Goal: Task Accomplishment & Management: Complete application form

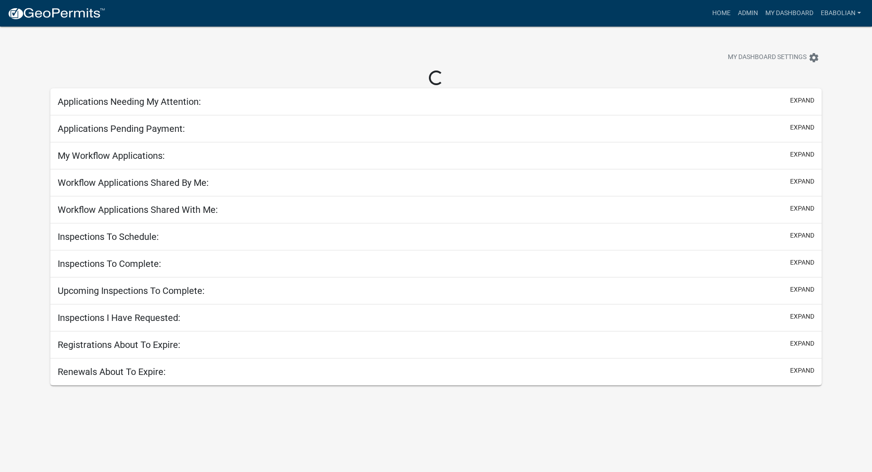
select select "3: 100"
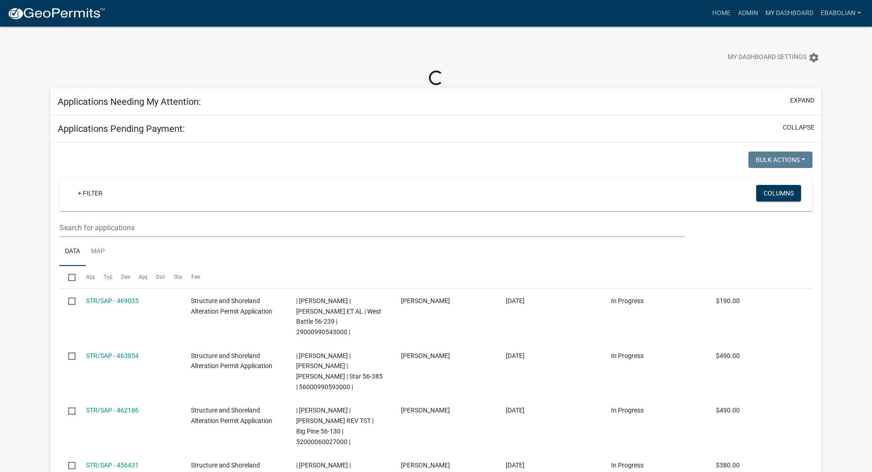
select select "3: 100"
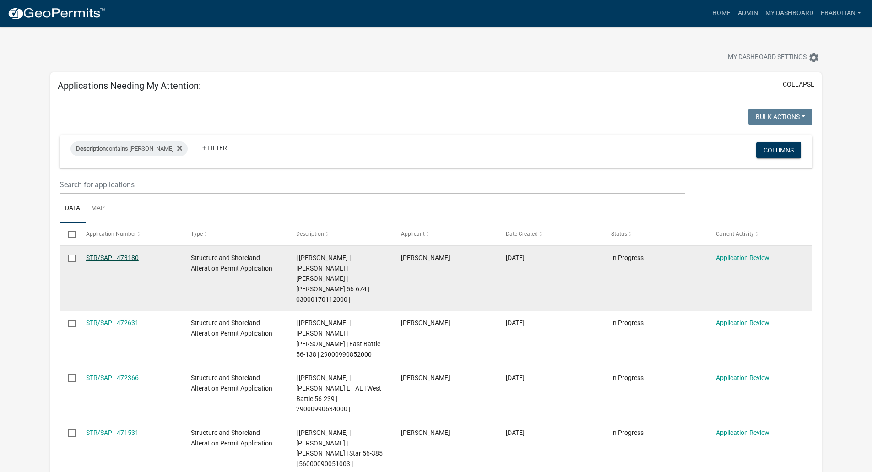
click at [125, 258] on link "STR/SAP - 473180" at bounding box center [112, 257] width 53 height 7
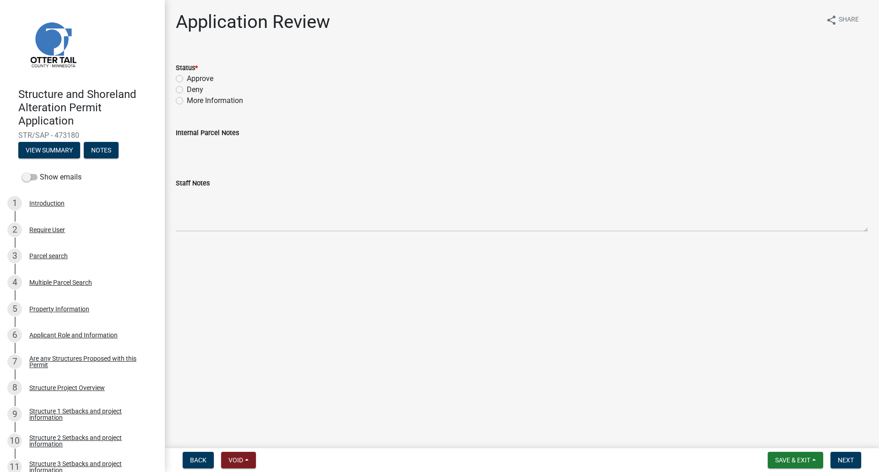
drag, startPoint x: 180, startPoint y: 79, endPoint x: 187, endPoint y: 88, distance: 11.1
click at [187, 79] on label "Approve" at bounding box center [200, 78] width 27 height 11
click at [187, 79] on input "Approve" at bounding box center [190, 76] width 6 height 6
radio input "true"
click at [851, 459] on span "Next" at bounding box center [846, 459] width 16 height 7
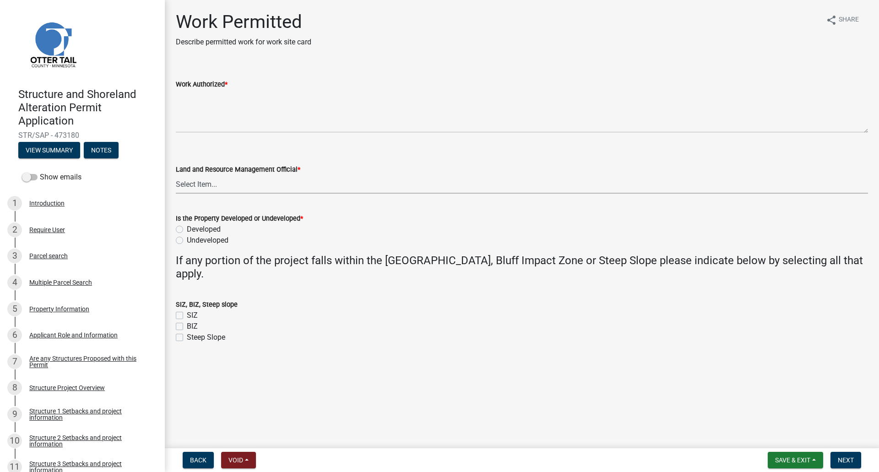
click at [199, 185] on select "Select Item... [PERSON_NAME] [PERSON_NAME] [PERSON_NAME] [PERSON_NAME] [PERSON_…" at bounding box center [522, 184] width 692 height 19
click at [176, 175] on select "Select Item... [PERSON_NAME] [PERSON_NAME] [PERSON_NAME] [PERSON_NAME] [PERSON_…" at bounding box center [522, 184] width 692 height 19
select select "f66be788-4dd6-459d-a9ec-6d83f4dfb709"
click at [187, 231] on label "Developed" at bounding box center [204, 229] width 34 height 11
click at [187, 230] on input "Developed" at bounding box center [190, 227] width 6 height 6
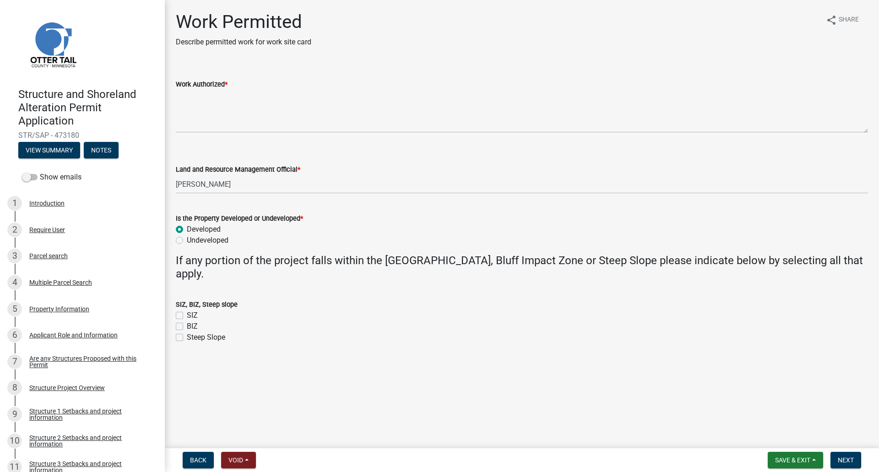
radio input "true"
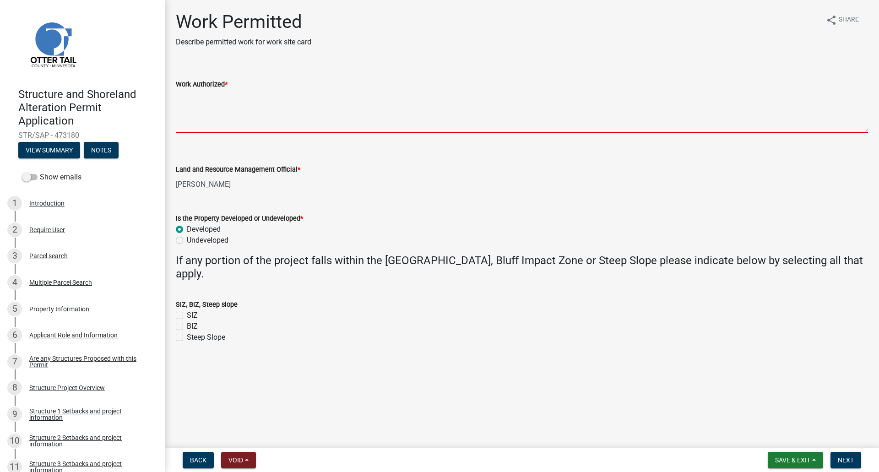
click at [190, 98] on textarea "Work Authorized *" at bounding box center [522, 111] width 692 height 43
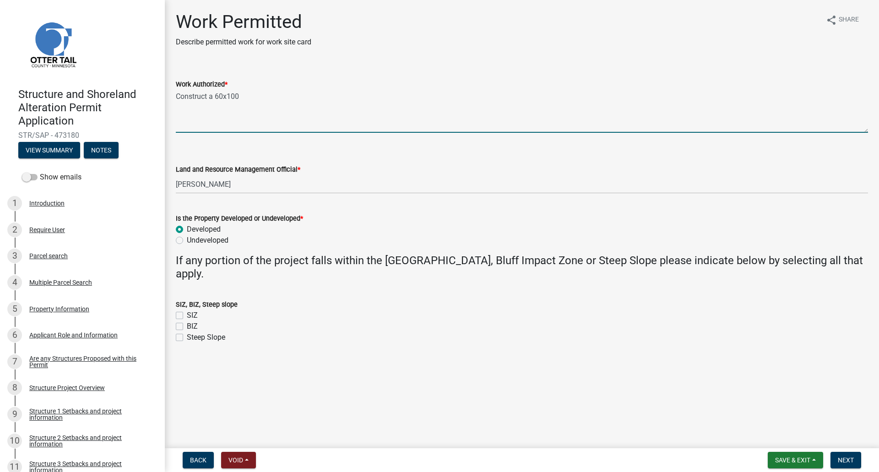
drag, startPoint x: 248, startPoint y: 93, endPoint x: 257, endPoint y: 99, distance: 10.5
click at [248, 93] on textarea "Construct a 60x100" at bounding box center [522, 111] width 692 height 43
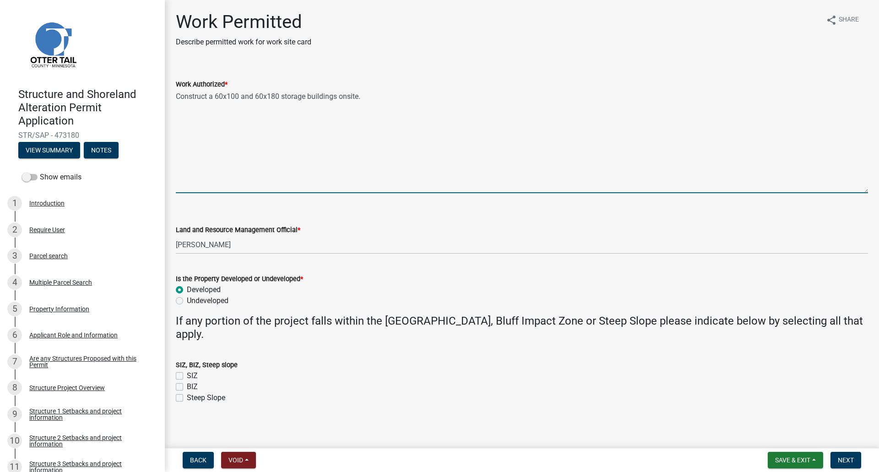
drag, startPoint x: 867, startPoint y: 130, endPoint x: 856, endPoint y: 190, distance: 61.5
click at [856, 190] on textarea "Construct a 60x100 and 60x180 storage buildings onsite." at bounding box center [522, 141] width 692 height 103
click at [214, 98] on textarea "Construct a 60x100 and 60x180 storage buildings onsite." at bounding box center [522, 141] width 692 height 103
drag, startPoint x: 274, startPoint y: 95, endPoint x: 289, endPoint y: 111, distance: 21.7
click at [274, 95] on textarea "Construct 2 storage buildings 60x100 and 60x180 storage buildings onsite." at bounding box center [522, 141] width 692 height 103
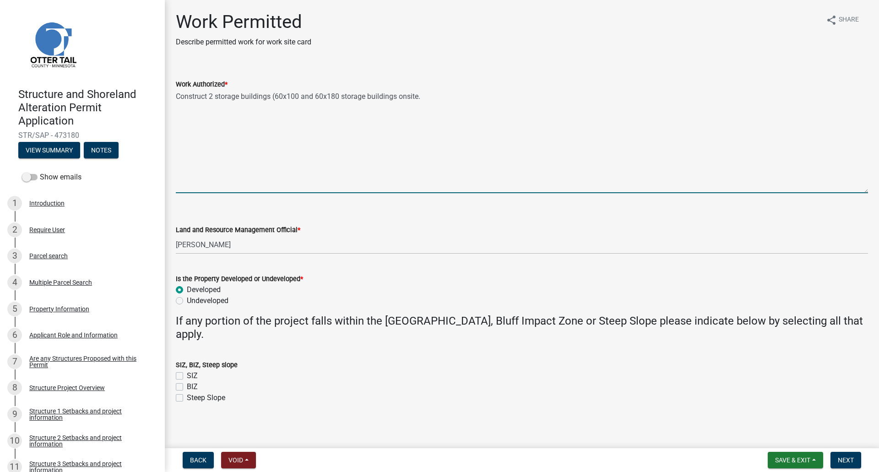
click at [341, 95] on textarea "Construct 2 storage buildings (60x100 and 60x180 storage buildings onsite." at bounding box center [522, 141] width 692 height 103
click at [400, 95] on textarea "Construct 2 storage buildings (60x100 and 60x180) storage buildings onsite." at bounding box center [522, 141] width 692 height 103
click at [381, 98] on textarea "Construct 2 storage buildings (60x100 and 60x18) onsite." at bounding box center [522, 141] width 692 height 103
drag, startPoint x: 214, startPoint y: 112, endPoint x: 257, endPoint y: 136, distance: 49.4
click at [214, 112] on textarea "Construct 2 storage buildings (60x100 and 60x18) onsite. Site prep-" at bounding box center [522, 141] width 692 height 103
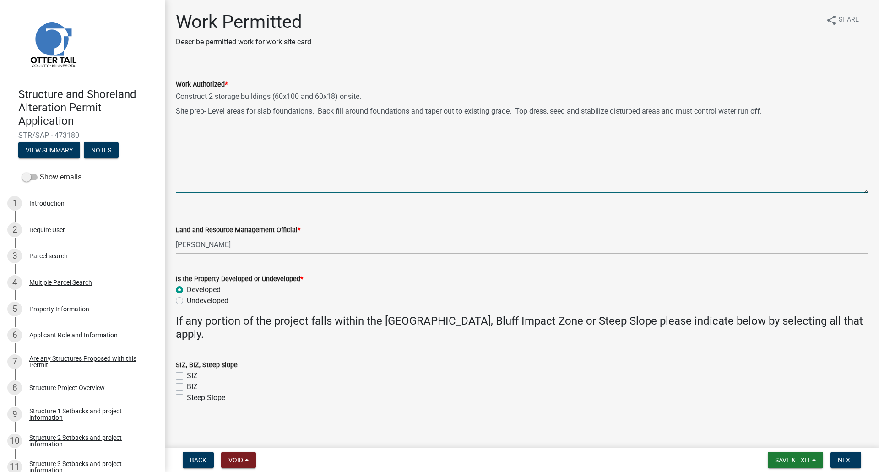
click at [216, 96] on textarea "Construct 2 storage buildings (60x100 and 60x18) onsite. Site prep- Level areas…" at bounding box center [522, 141] width 692 height 103
click at [264, 153] on textarea "Construct 2 agricultural storage buildings (60x100 and 60x18) onsite. Site prep…" at bounding box center [522, 141] width 692 height 103
click at [286, 127] on textarea "Construct 2 agricultural storage buildings (60x100 and 60x18) onsite. Site prep…" at bounding box center [522, 141] width 692 height 103
paste textarea "Strip building areas to push and level for the floating slab foundations."
click at [358, 125] on textarea "Construct 2 agricultural storage buildings (60x100 and 60x18) onsite. Site prep…" at bounding box center [522, 141] width 692 height 103
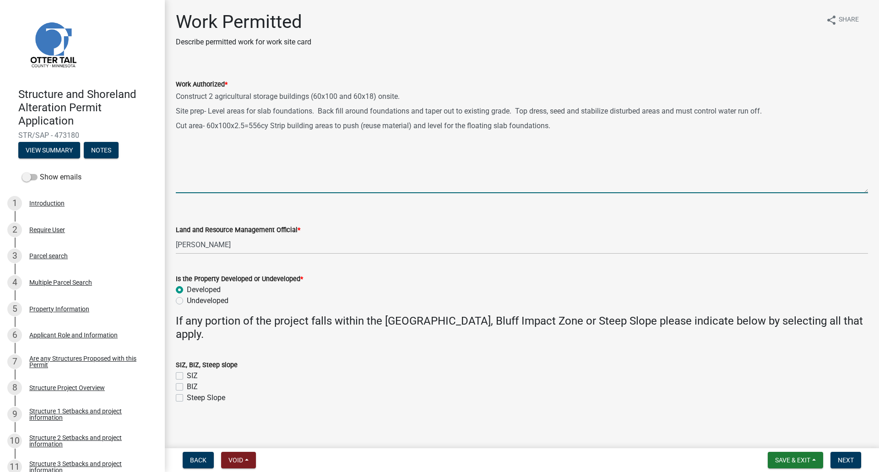
click at [568, 128] on textarea "Construct 2 agricultural storage buildings (60x100 and 60x18) onsite. Site prep…" at bounding box center [522, 141] width 692 height 103
click at [374, 97] on textarea "Construct 2 agricultural storage buildings (60x100 and 60x18) onsite. Site prep…" at bounding box center [522, 141] width 692 height 103
type textarea "Construct 2 agricultural storage buildings (60x100 and 60x180) onsite. Site pre…"
click at [787, 461] on span "Save & Exit" at bounding box center [792, 459] width 35 height 7
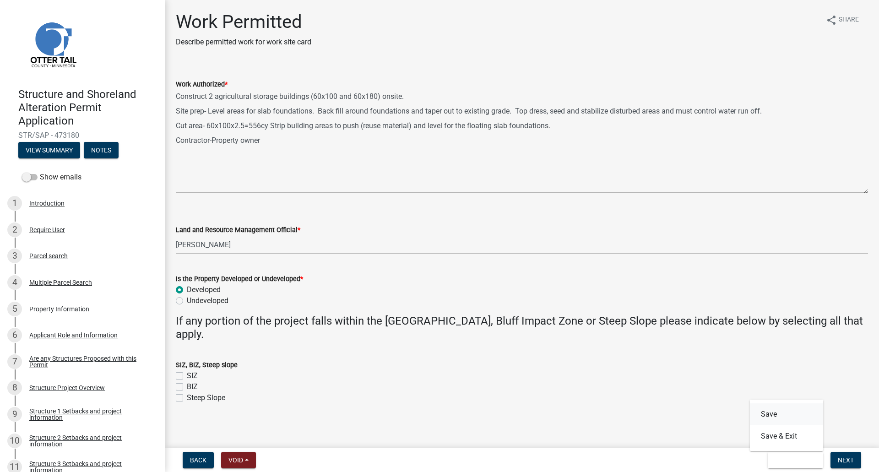
click at [770, 415] on button "Save" at bounding box center [786, 414] width 73 height 22
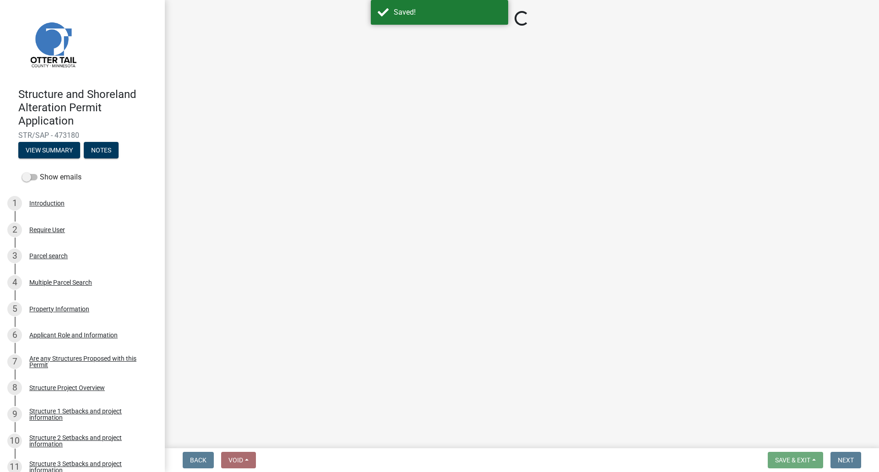
select select "f66be788-4dd6-459d-a9ec-6d83f4dfb709"
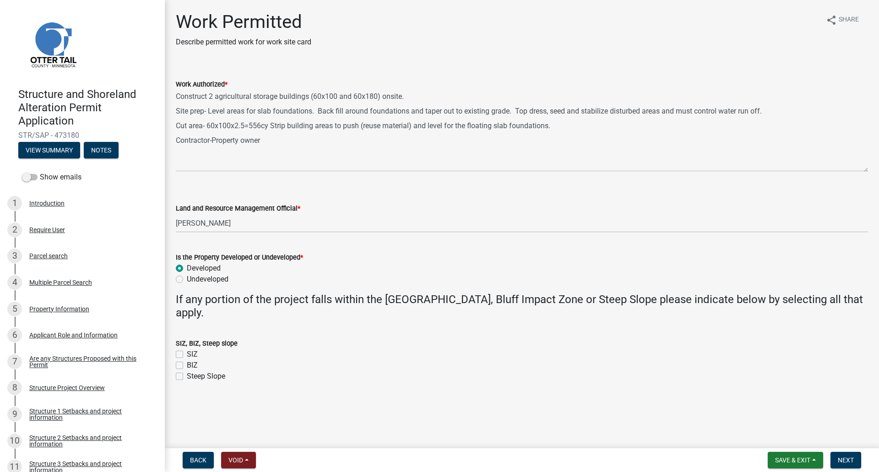
drag, startPoint x: 868, startPoint y: 130, endPoint x: 860, endPoint y: 176, distance: 46.0
click at [860, 172] on textarea "Construct 2 agricultural storage buildings (60x100 and 60x180) onsite. Site pre…" at bounding box center [522, 131] width 692 height 82
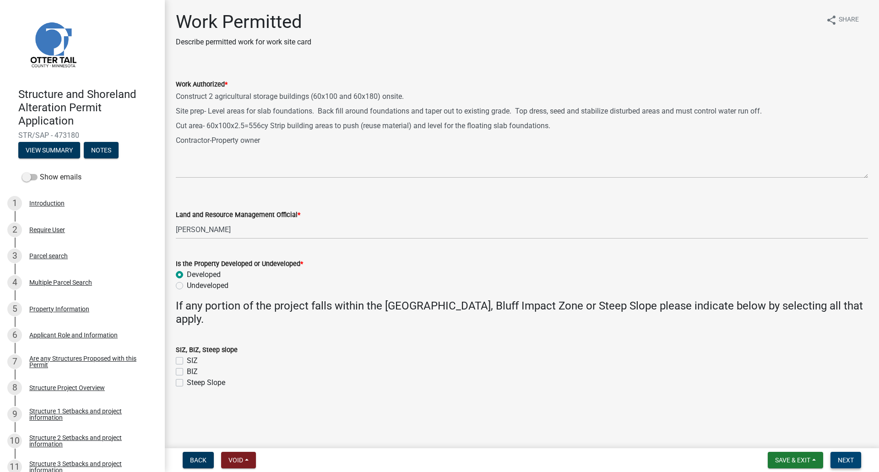
click at [845, 461] on span "Next" at bounding box center [846, 459] width 16 height 7
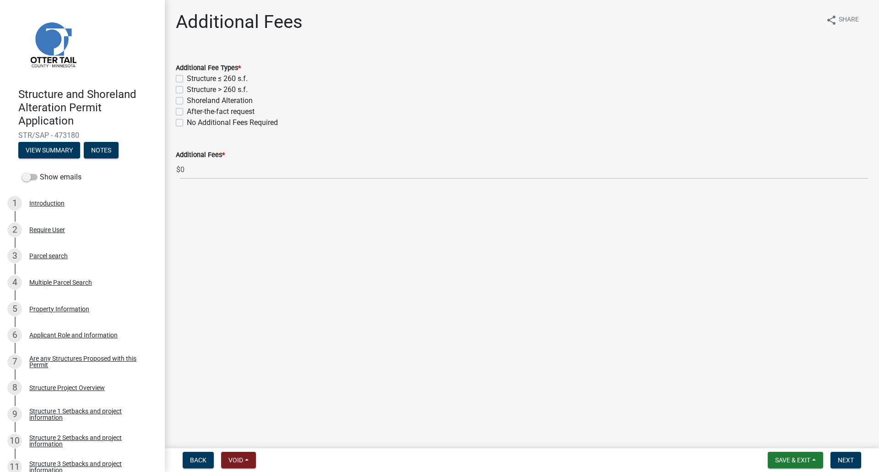
click at [187, 89] on label "Structure > 260 s.f." at bounding box center [217, 89] width 61 height 11
click at [187, 89] on input "Structure > 260 s.f." at bounding box center [190, 87] width 6 height 6
checkbox input "true"
checkbox input "false"
checkbox input "true"
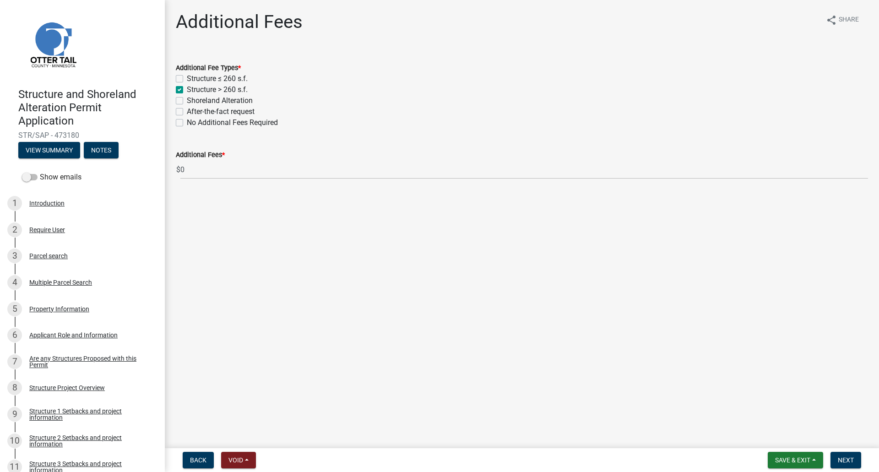
checkbox input "false"
click at [187, 100] on label "Shoreland Alteration" at bounding box center [220, 100] width 66 height 11
click at [187, 100] on input "Shoreland Alteration" at bounding box center [190, 98] width 6 height 6
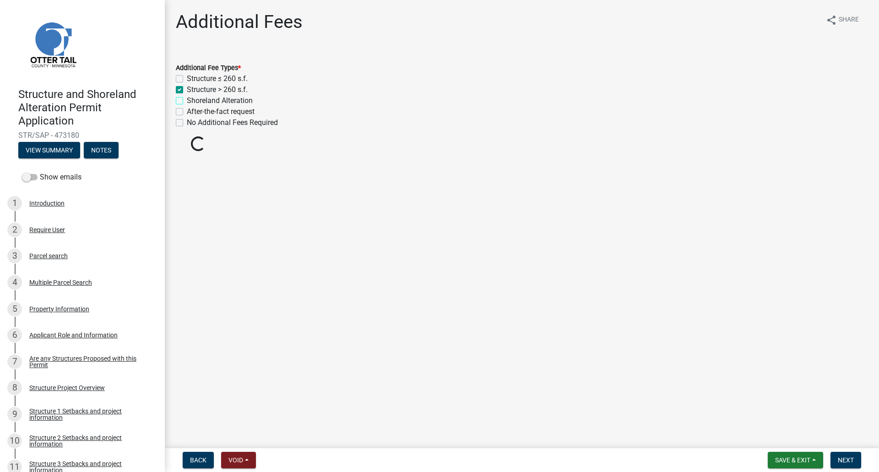
checkbox input "true"
checkbox input "false"
checkbox input "true"
checkbox input "false"
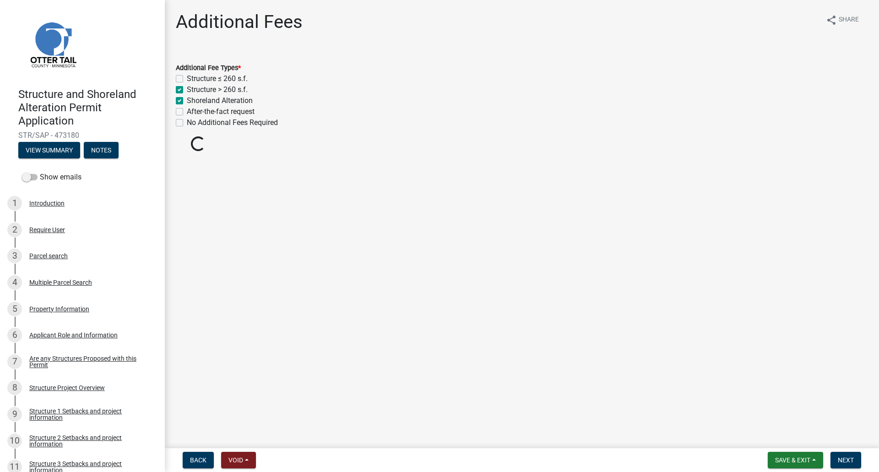
checkbox input "false"
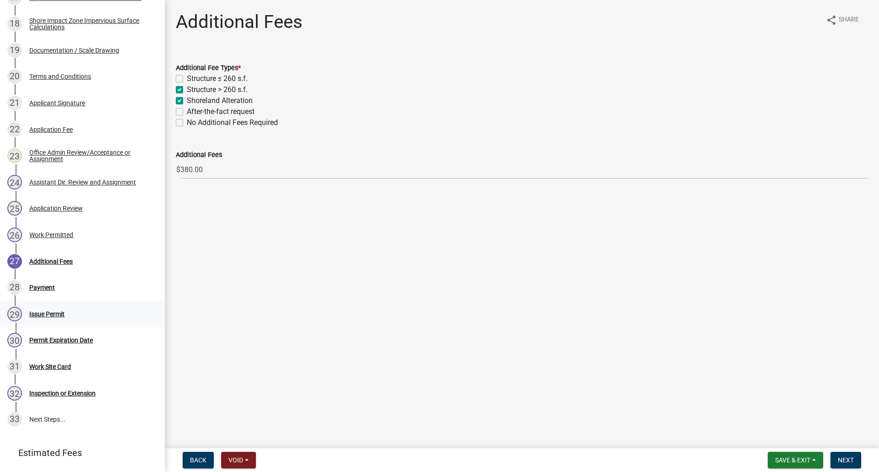
scroll to position [673, 0]
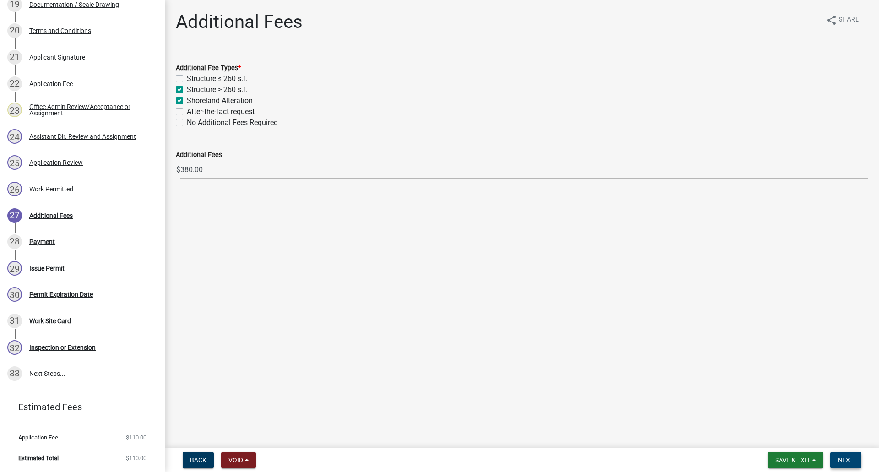
click at [846, 462] on span "Next" at bounding box center [846, 459] width 16 height 7
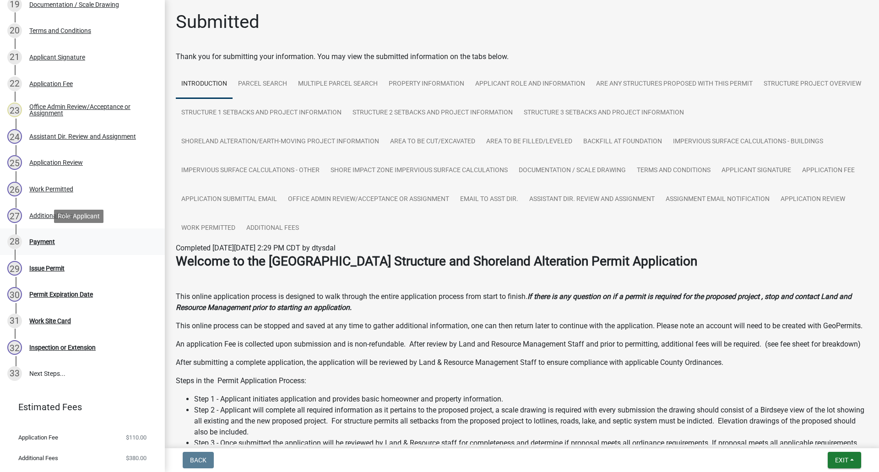
drag, startPoint x: 42, startPoint y: 243, endPoint x: 80, endPoint y: 261, distance: 42.0
click at [42, 243] on div "Payment" at bounding box center [42, 242] width 26 height 6
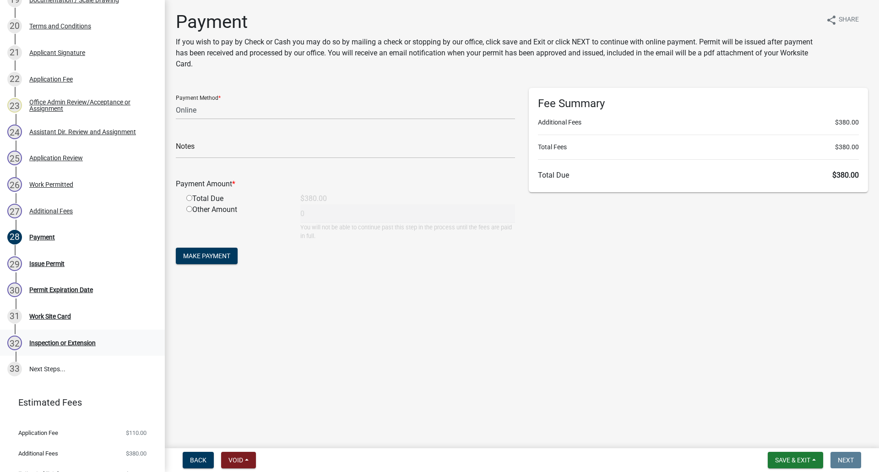
scroll to position [694, 0]
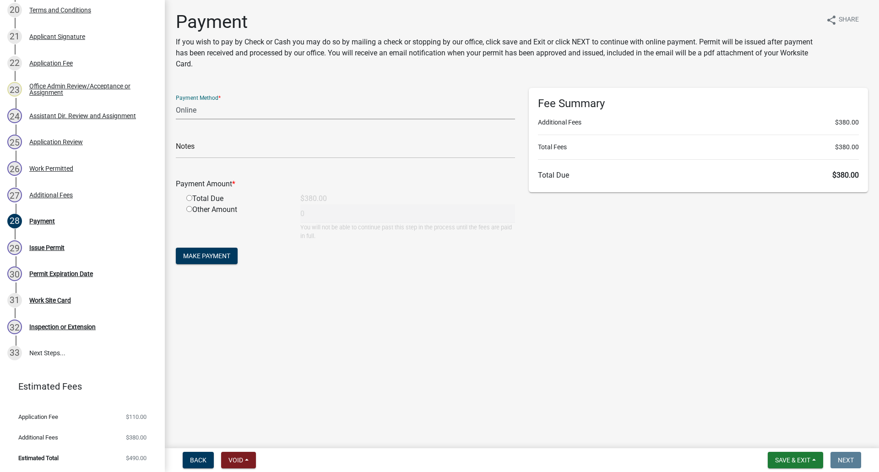
click at [202, 108] on select "Credit Card POS Check Cash Online" at bounding box center [345, 110] width 339 height 19
select select "1: 0"
click at [176, 101] on select "Credit Card POS Check Cash Online" at bounding box center [345, 110] width 339 height 19
click at [210, 150] on input "text" at bounding box center [345, 149] width 339 height 19
type input "5229"
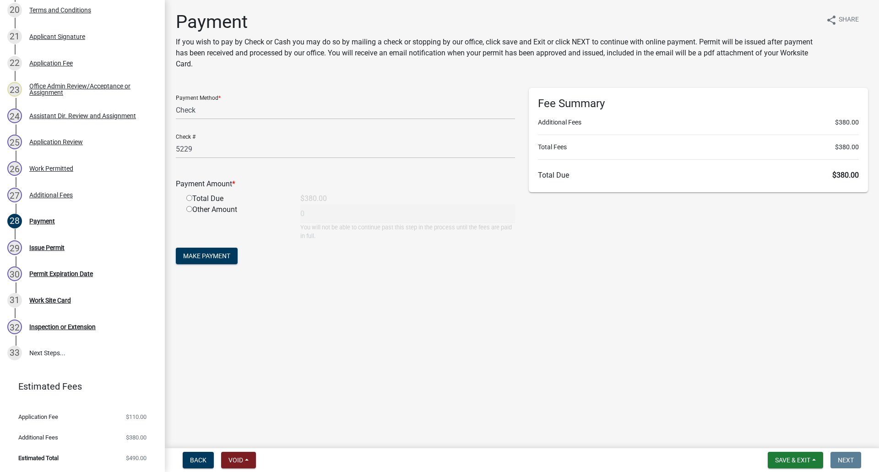
click at [189, 198] on input "radio" at bounding box center [189, 198] width 6 height 6
radio input "true"
type input "380"
click at [198, 256] on span "Make Payment" at bounding box center [206, 255] width 47 height 7
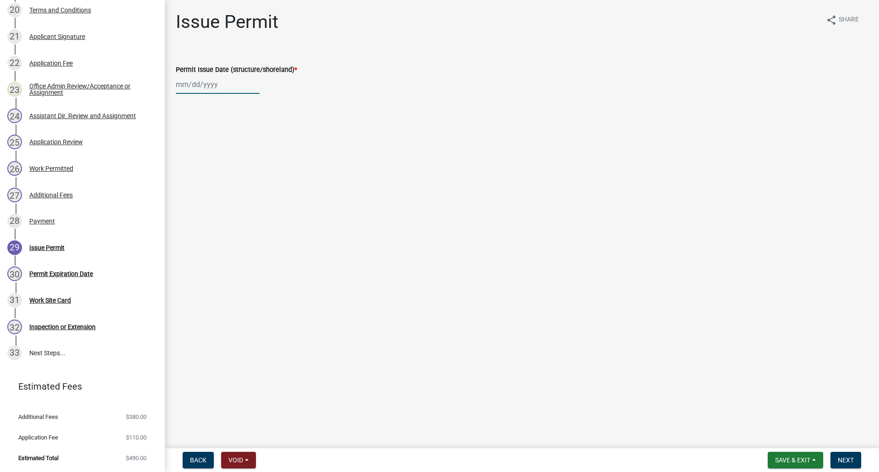
click at [197, 88] on div at bounding box center [218, 84] width 84 height 19
select select "9"
select select "2025"
click at [228, 130] on div "4" at bounding box center [229, 133] width 15 height 15
type input "[DATE]"
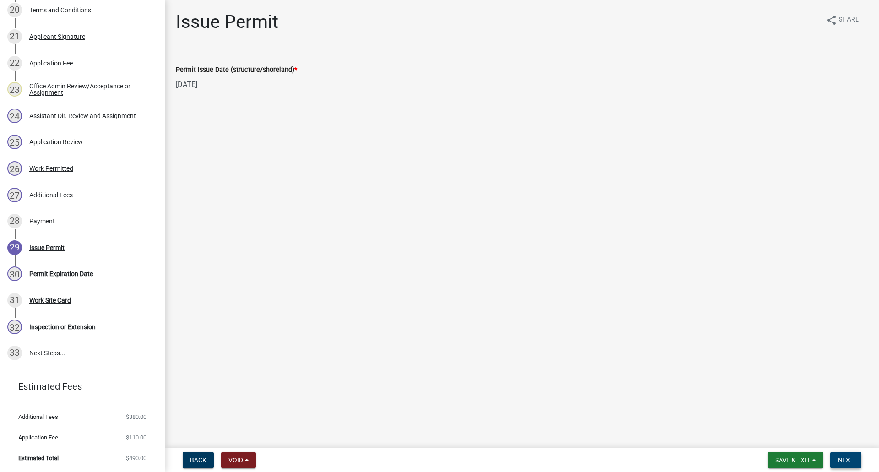
click at [846, 458] on span "Next" at bounding box center [846, 459] width 16 height 7
click at [843, 456] on span "Next" at bounding box center [846, 459] width 16 height 7
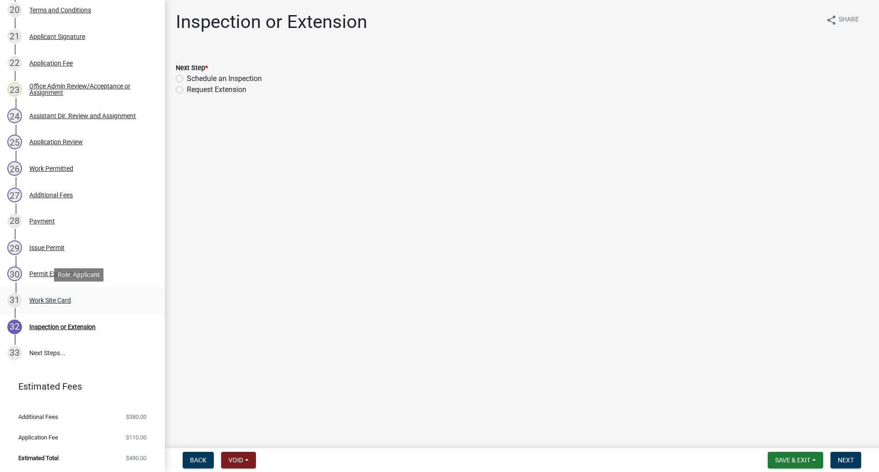
click at [42, 300] on div "Work Site Card" at bounding box center [50, 300] width 42 height 6
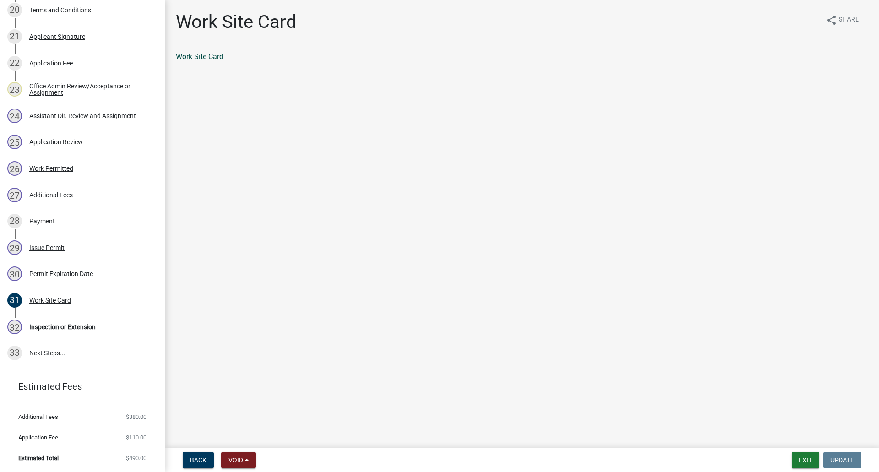
click at [192, 56] on link "Work Site Card" at bounding box center [200, 56] width 48 height 9
click at [803, 458] on button "Exit" at bounding box center [806, 460] width 28 height 16
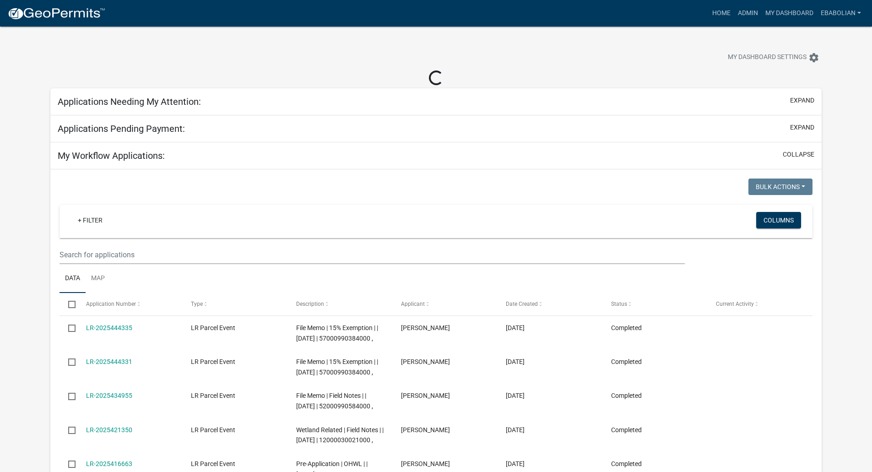
select select "3: 100"
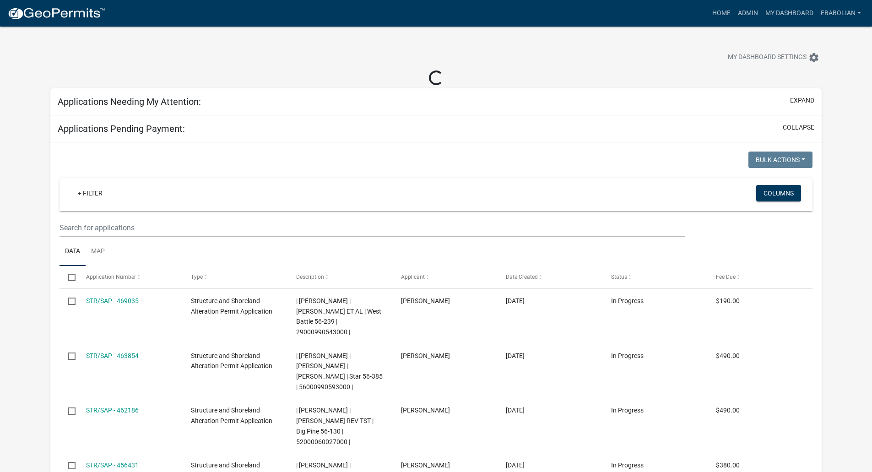
select select "3: 100"
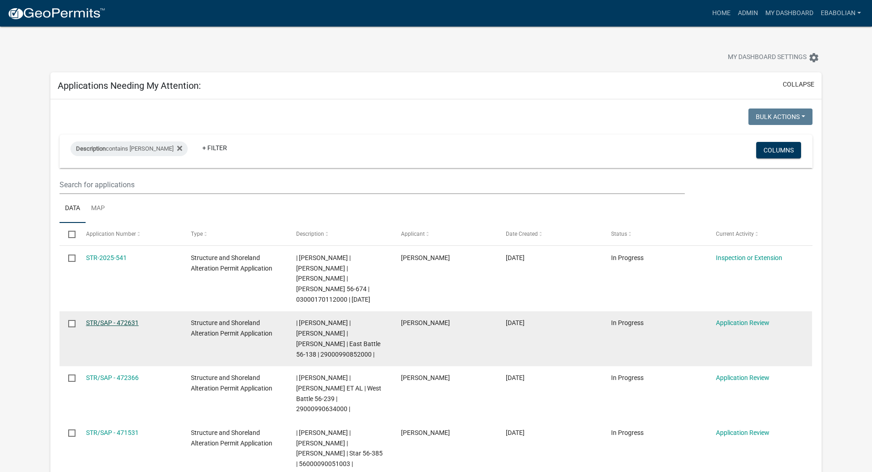
click at [101, 324] on link "STR/SAP - 472631" at bounding box center [112, 322] width 53 height 7
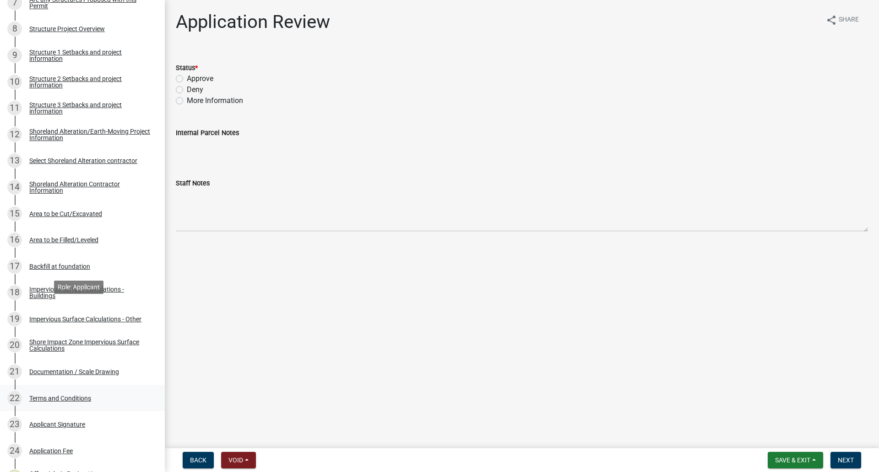
scroll to position [366, 0]
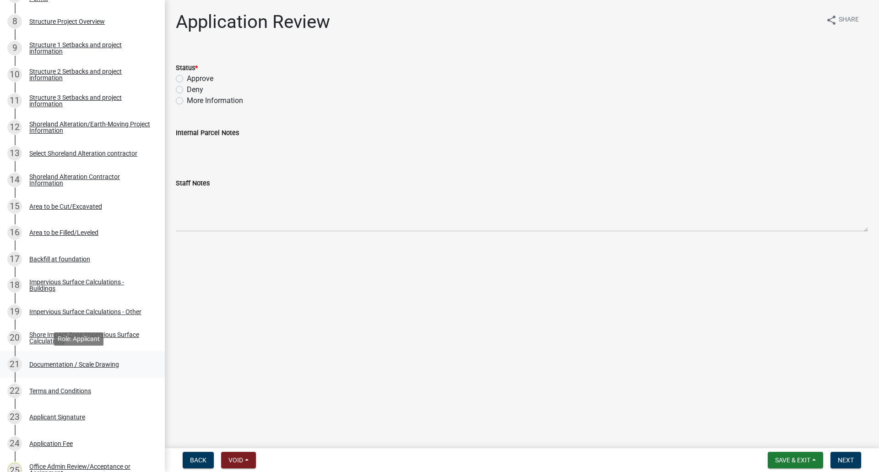
click at [97, 368] on div "Documentation / Scale Drawing" at bounding box center [74, 364] width 90 height 6
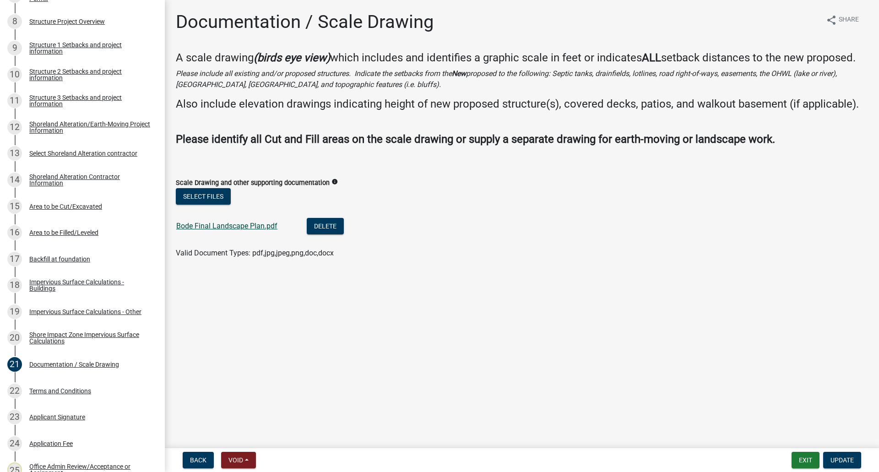
click at [211, 227] on link "Bode Final Landscape Plan.pdf" at bounding box center [226, 226] width 101 height 9
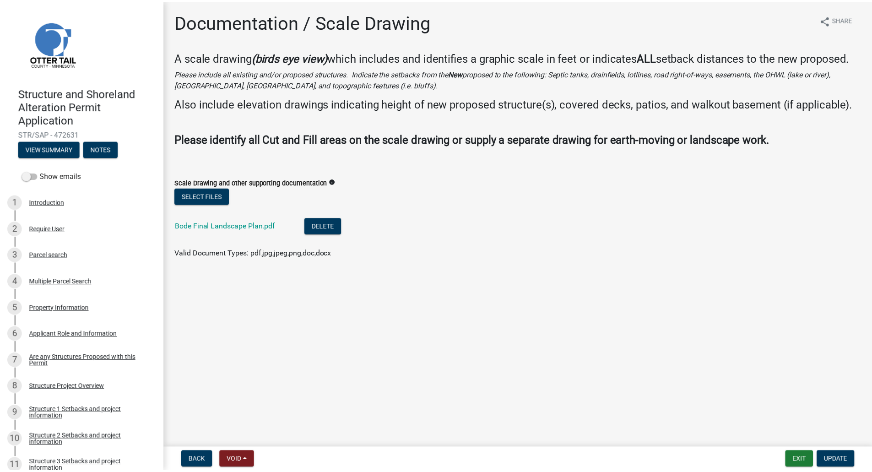
scroll to position [0, 0]
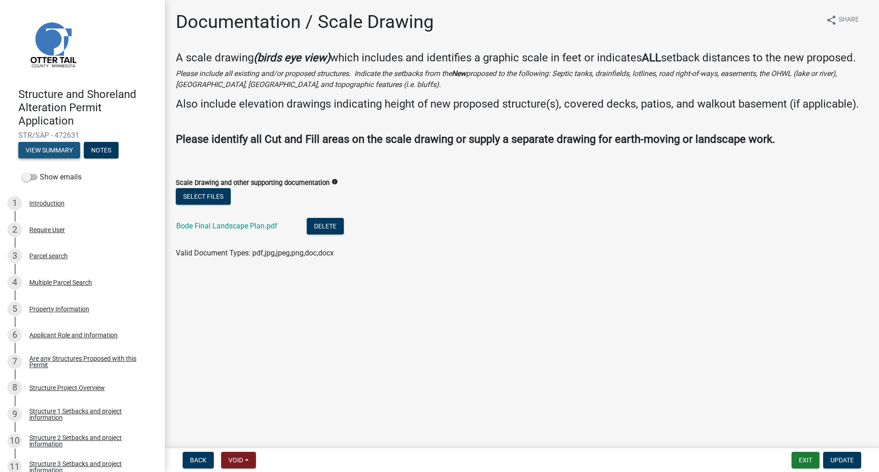
click at [44, 153] on button "View Summary" at bounding box center [49, 150] width 62 height 16
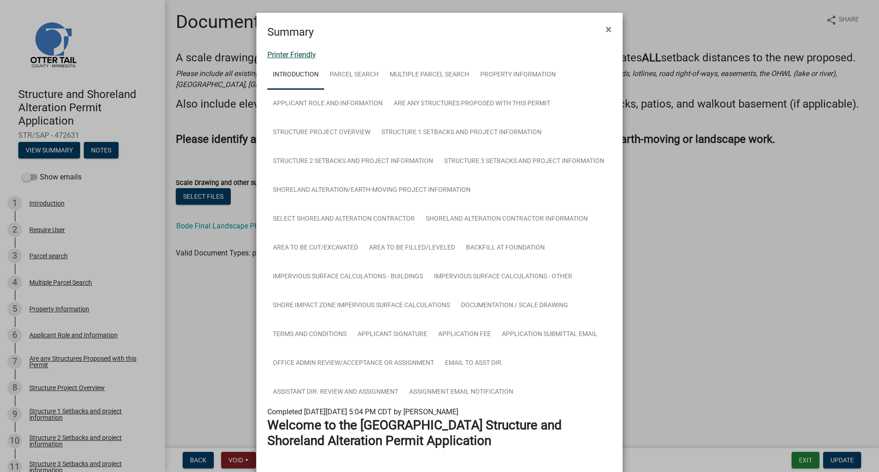
click at [286, 53] on link "Printer Friendly" at bounding box center [291, 54] width 49 height 9
click at [607, 25] on span "×" at bounding box center [609, 29] width 6 height 13
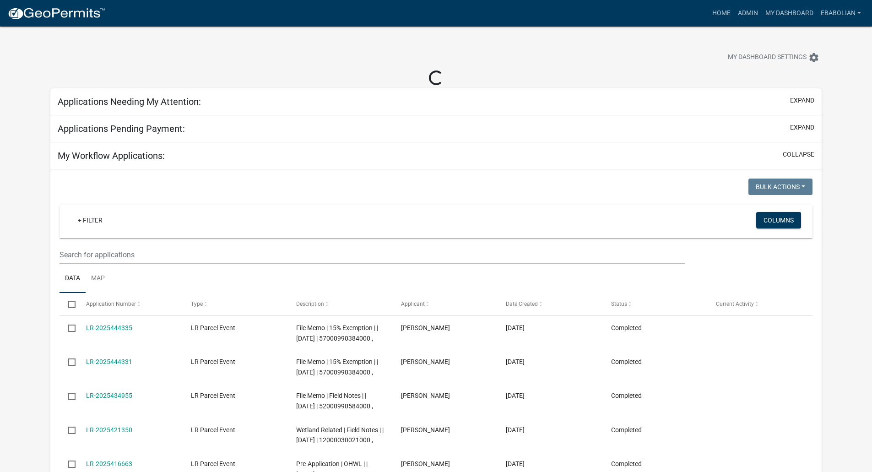
select select "3: 100"
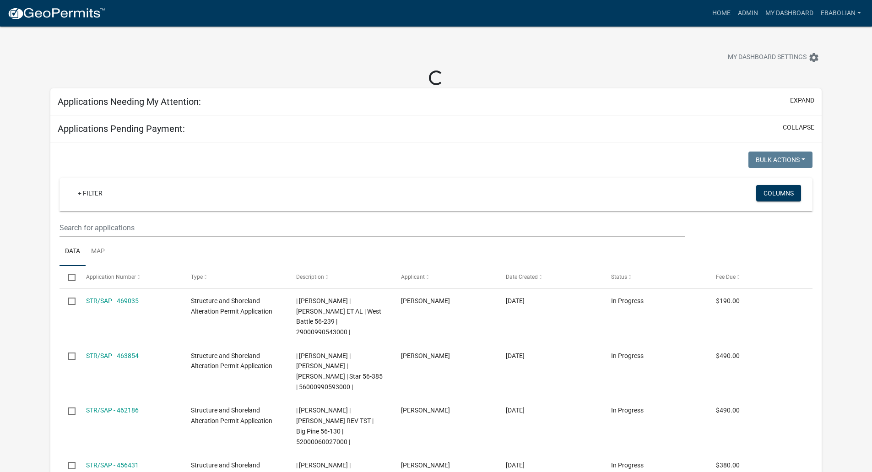
select select "3: 100"
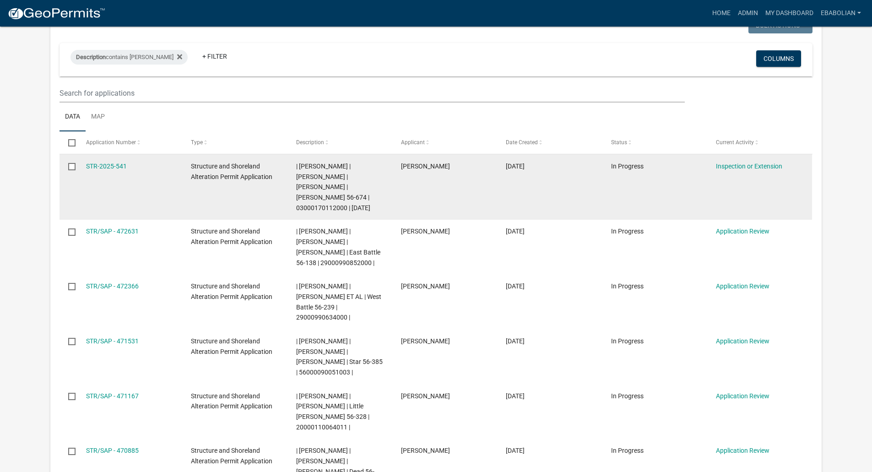
scroll to position [137, 0]
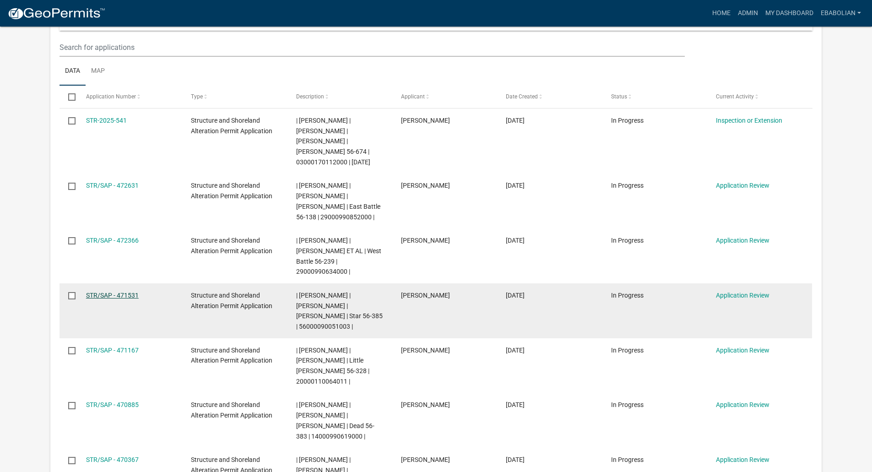
click at [122, 292] on link "STR/SAP - 471531" at bounding box center [112, 295] width 53 height 7
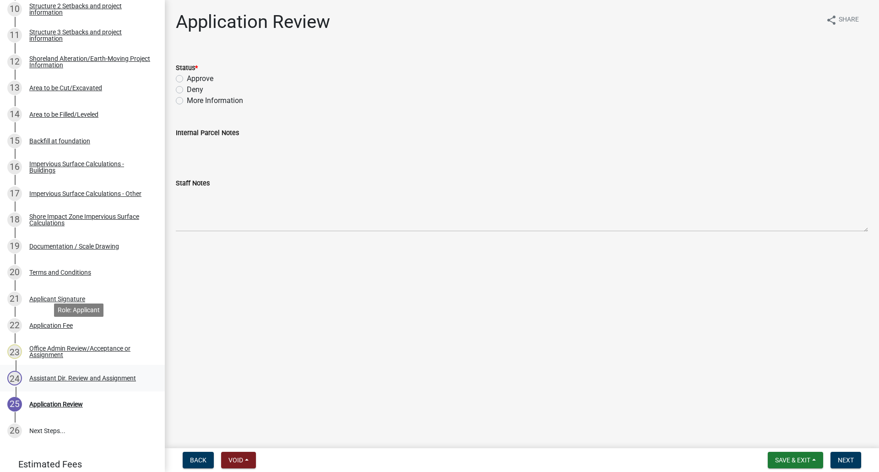
scroll to position [458, 0]
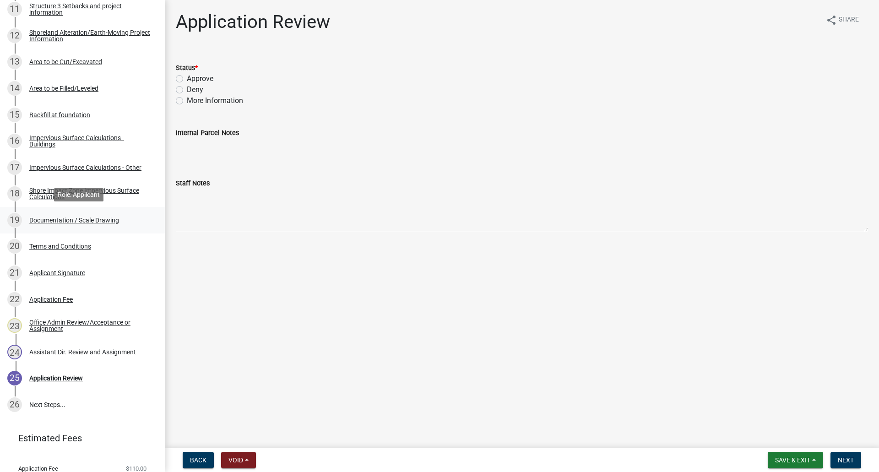
click at [93, 220] on div "Documentation / Scale Drawing" at bounding box center [74, 220] width 90 height 6
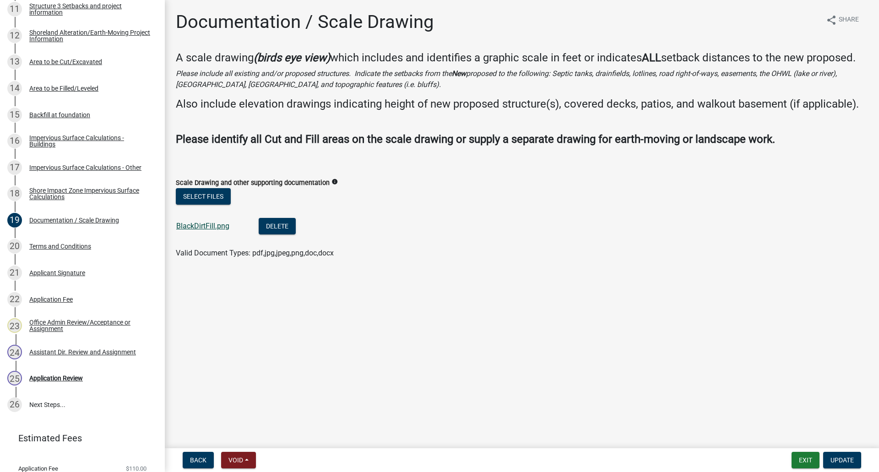
click at [219, 228] on link "BlackDirtFill.png" at bounding box center [202, 226] width 53 height 9
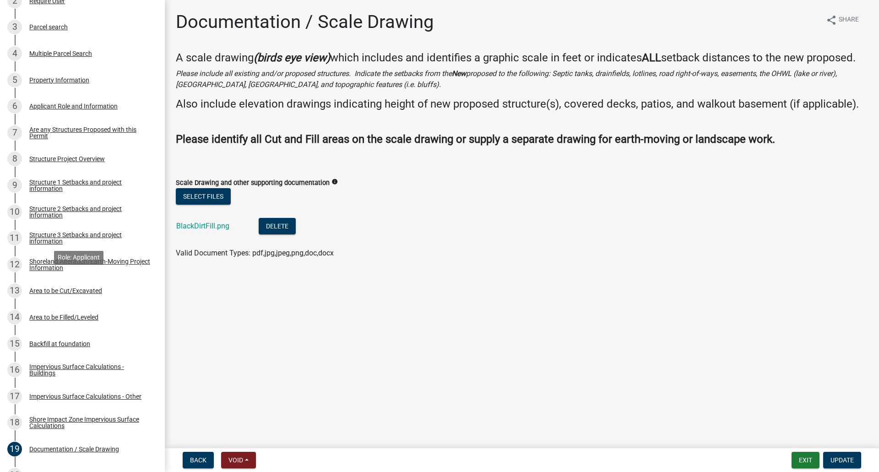
scroll to position [183, 0]
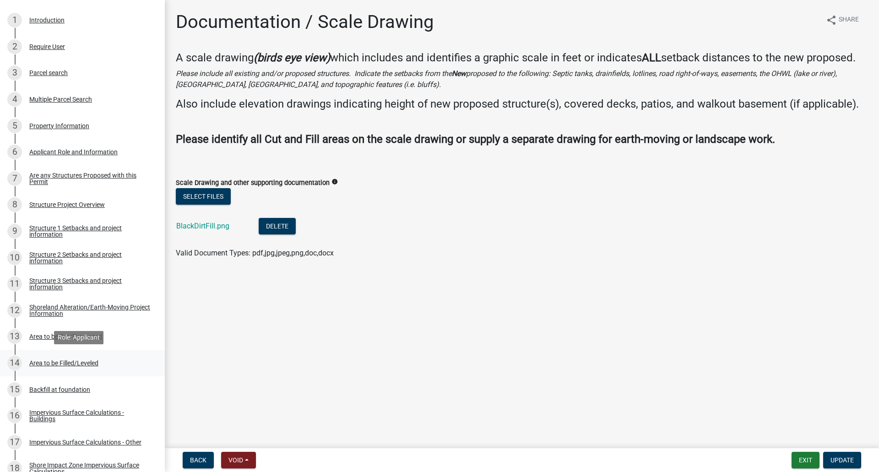
click at [65, 360] on div "Area to be Filled/Leveled" at bounding box center [63, 363] width 69 height 6
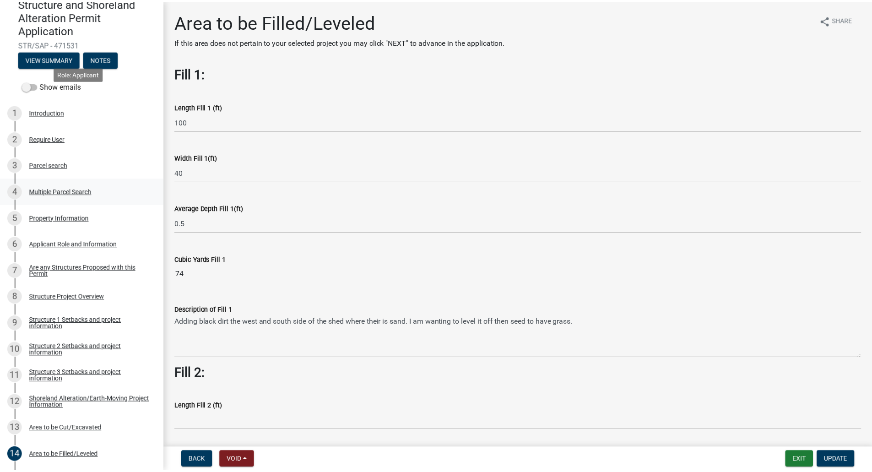
scroll to position [0, 0]
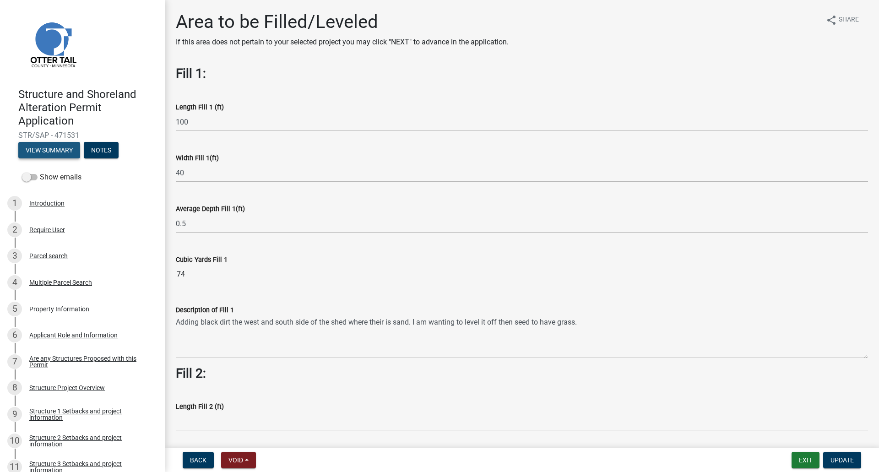
click at [31, 149] on button "View Summary" at bounding box center [49, 150] width 62 height 16
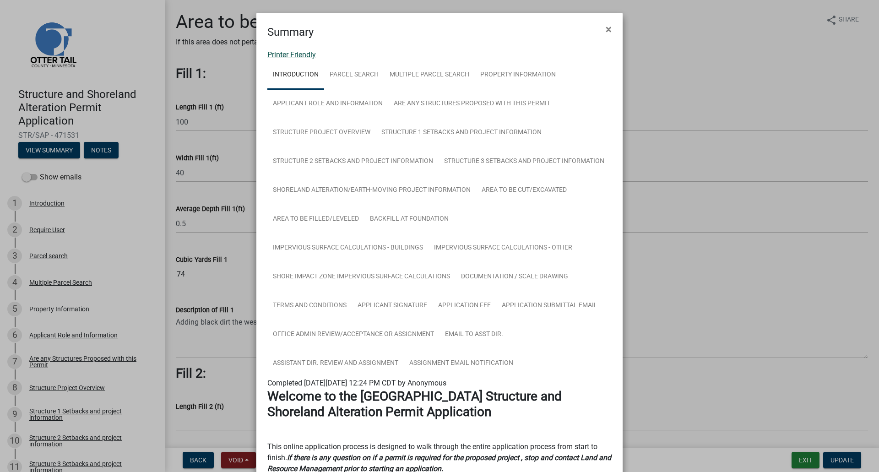
click at [294, 55] on link "Printer Friendly" at bounding box center [291, 54] width 49 height 9
click at [606, 27] on span "×" at bounding box center [609, 29] width 6 height 13
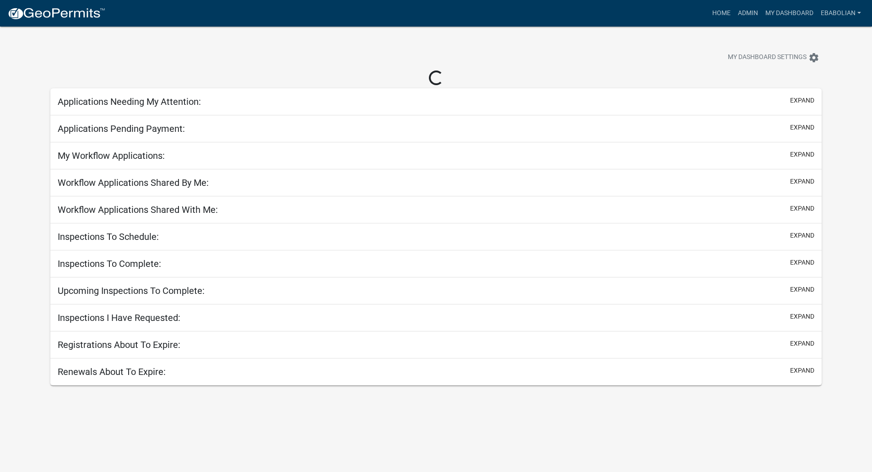
select select "3: 100"
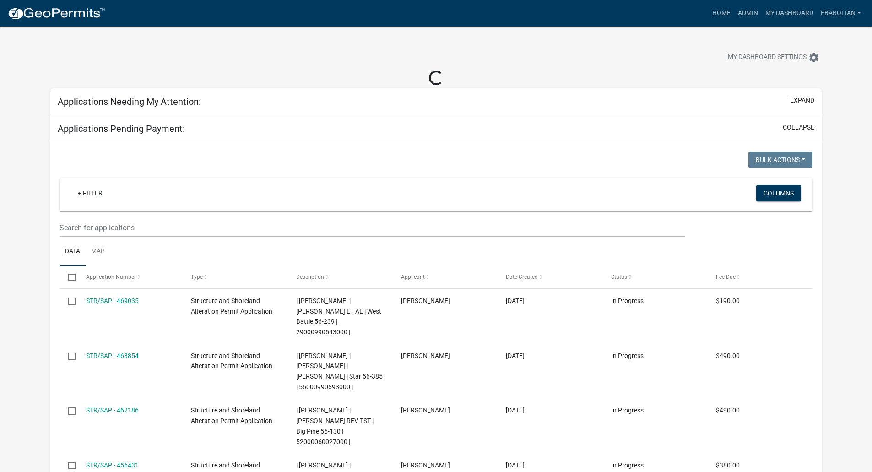
select select "3: 100"
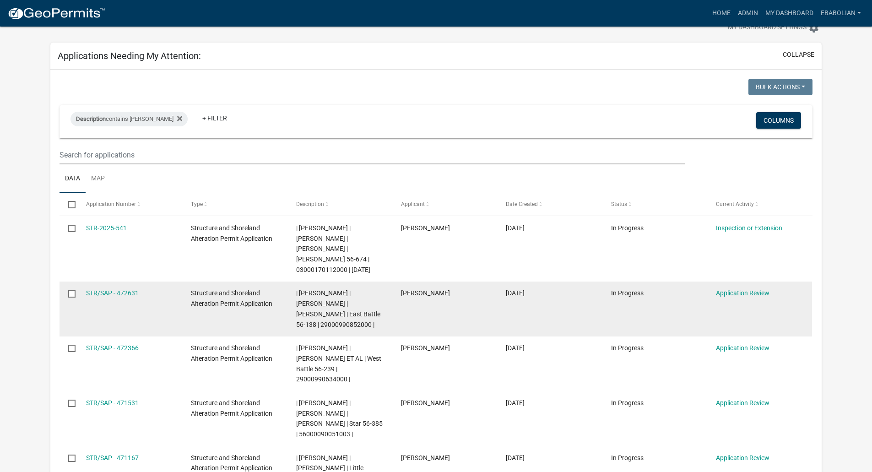
scroll to position [46, 0]
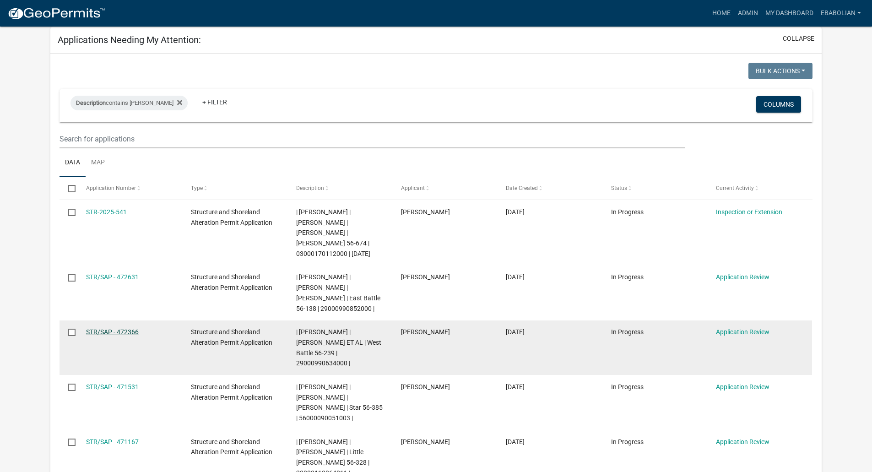
click at [123, 331] on link "STR/SAP - 472366" at bounding box center [112, 331] width 53 height 7
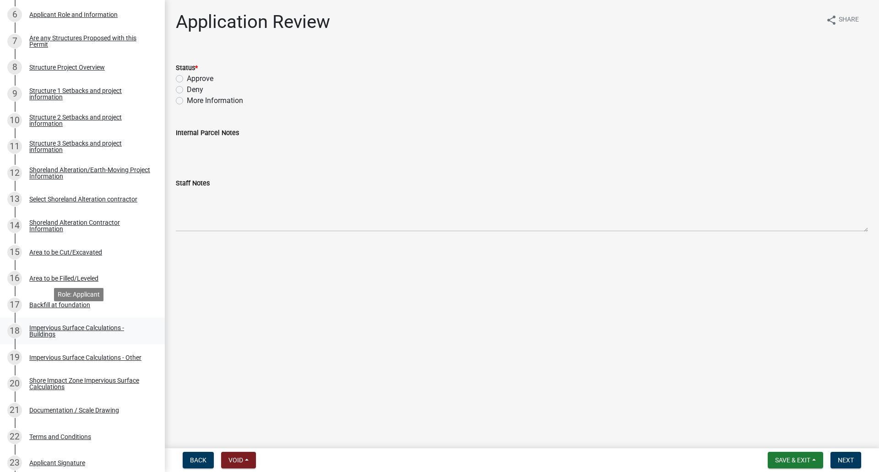
scroll to position [366, 0]
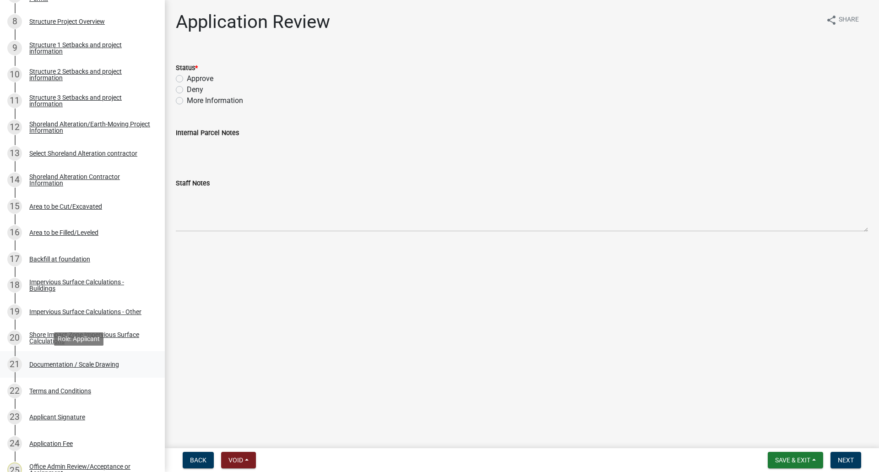
click at [98, 362] on div "Documentation / Scale Drawing" at bounding box center [74, 364] width 90 height 6
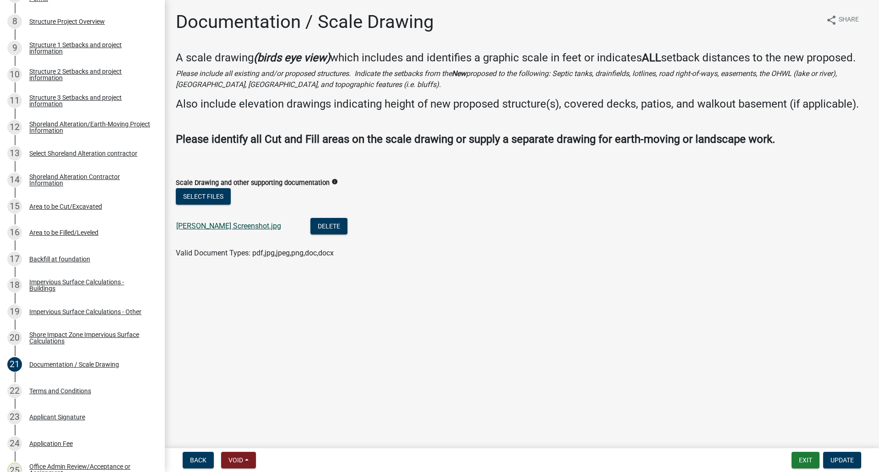
click at [221, 229] on link "[PERSON_NAME] Screenshot.jpg" at bounding box center [228, 226] width 105 height 9
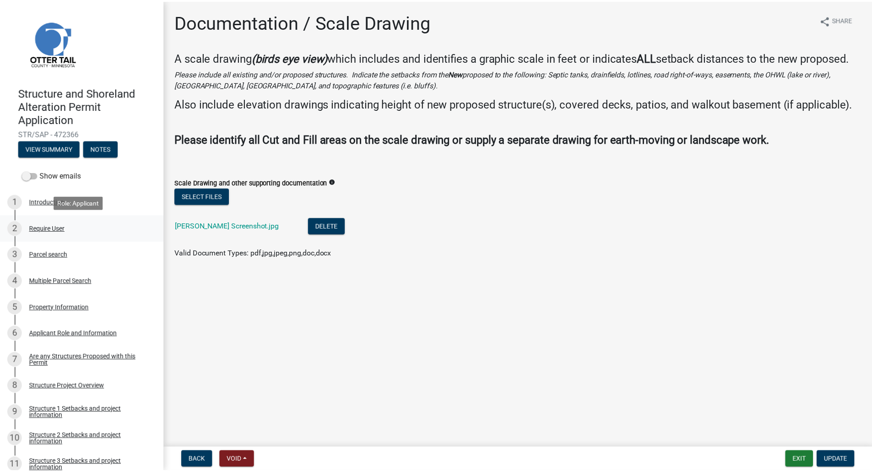
scroll to position [0, 0]
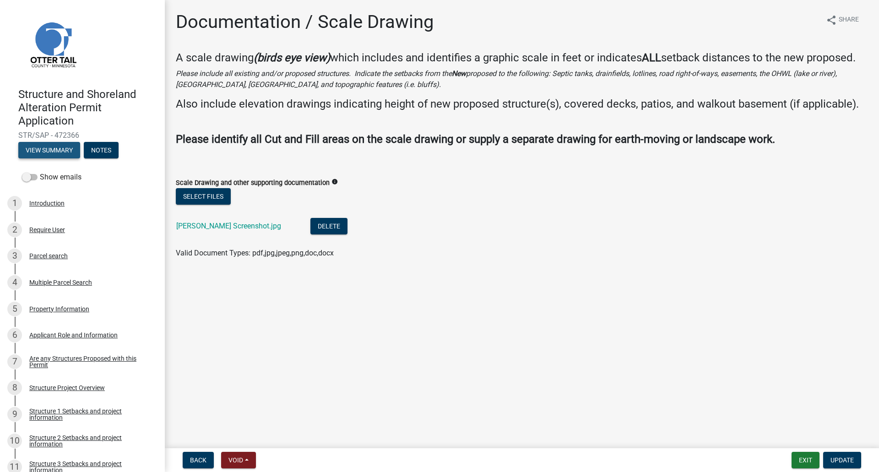
click at [43, 148] on button "View Summary" at bounding box center [49, 150] width 62 height 16
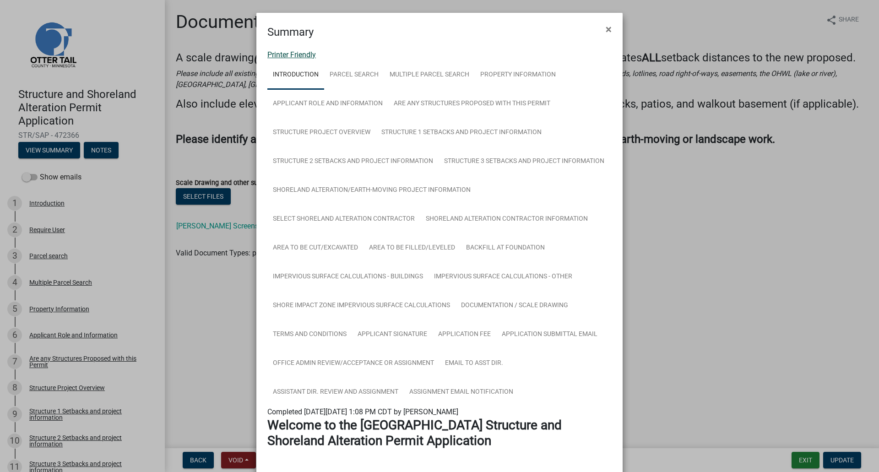
click at [305, 57] on link "Printer Friendly" at bounding box center [291, 54] width 49 height 9
click at [598, 31] on button "×" at bounding box center [608, 29] width 21 height 26
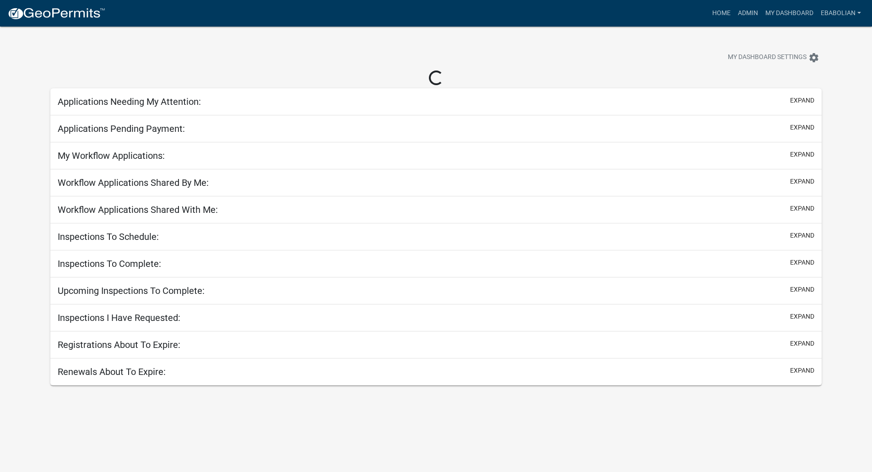
select select "3: 100"
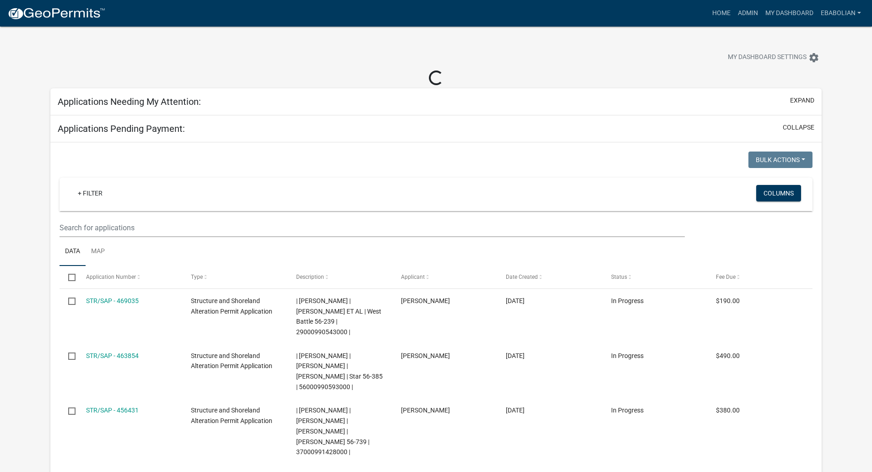
select select "3: 100"
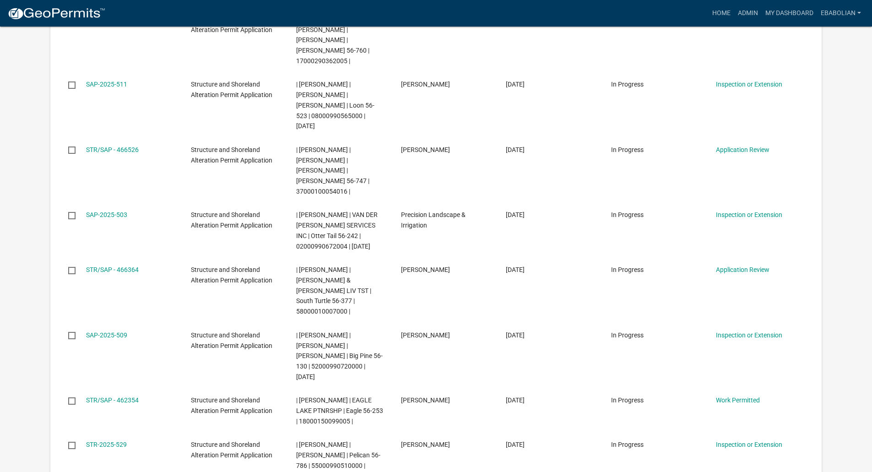
scroll to position [1007, 0]
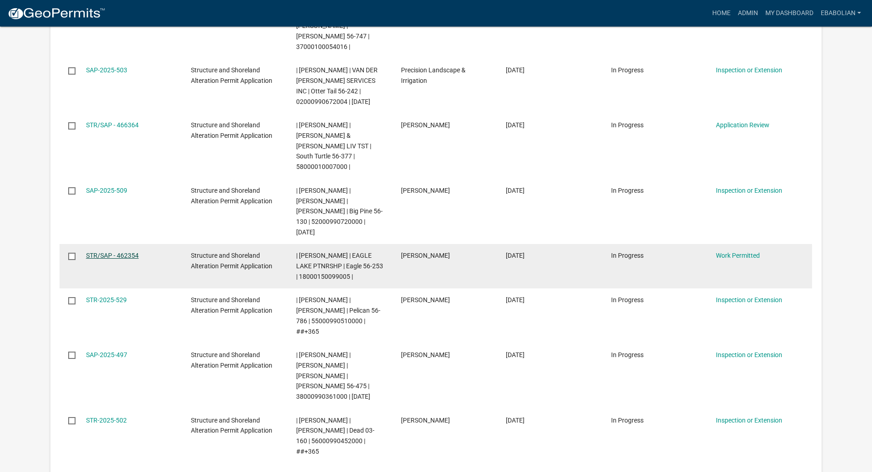
click at [125, 252] on link "STR/SAP - 462354" at bounding box center [112, 255] width 53 height 7
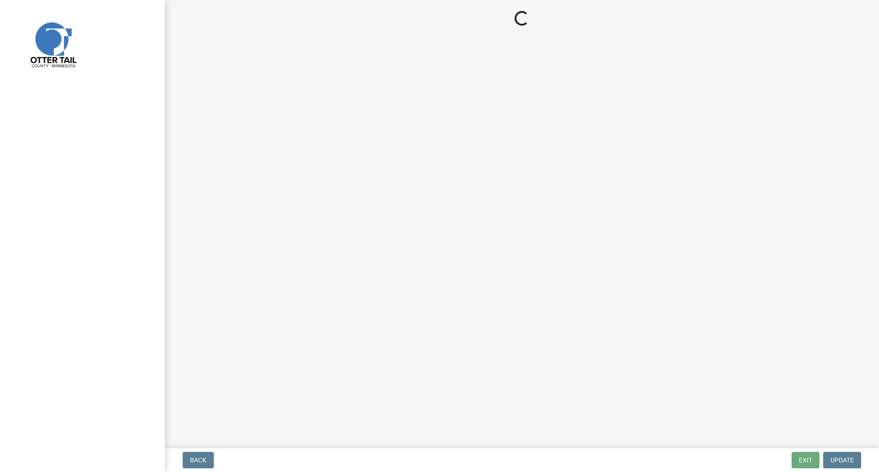
select select "f66be788-4dd6-459d-a9ec-6d83f4dfb709"
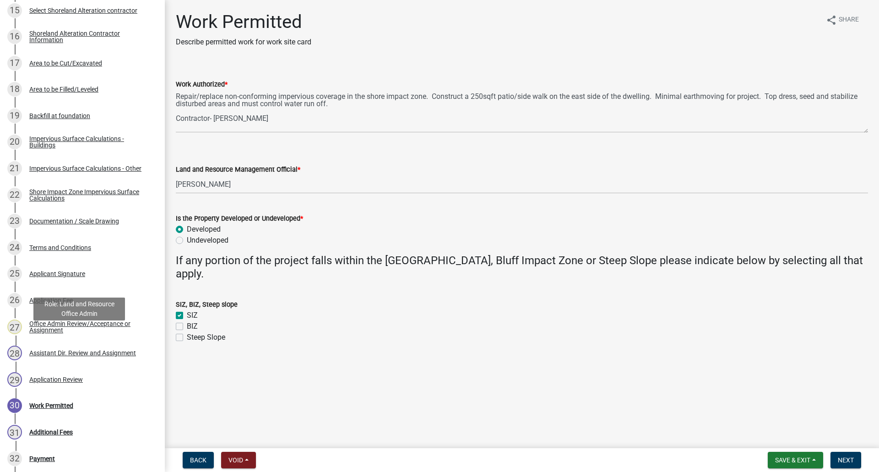
scroll to position [550, 0]
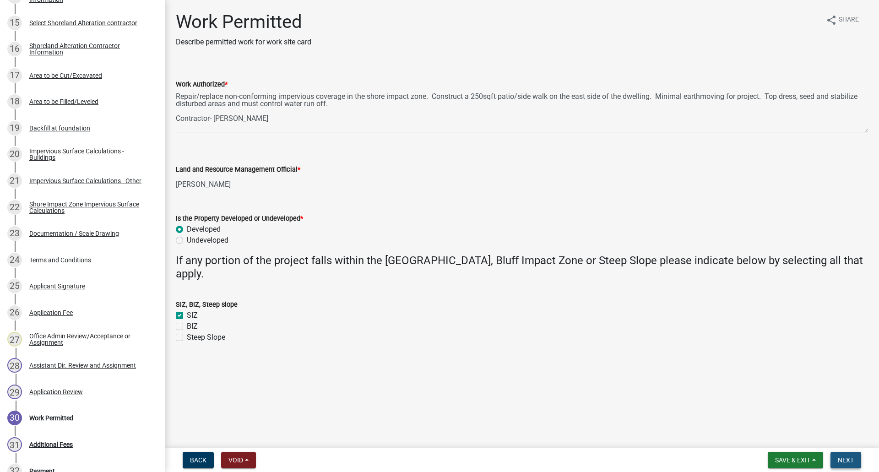
click at [847, 461] on span "Next" at bounding box center [846, 459] width 16 height 7
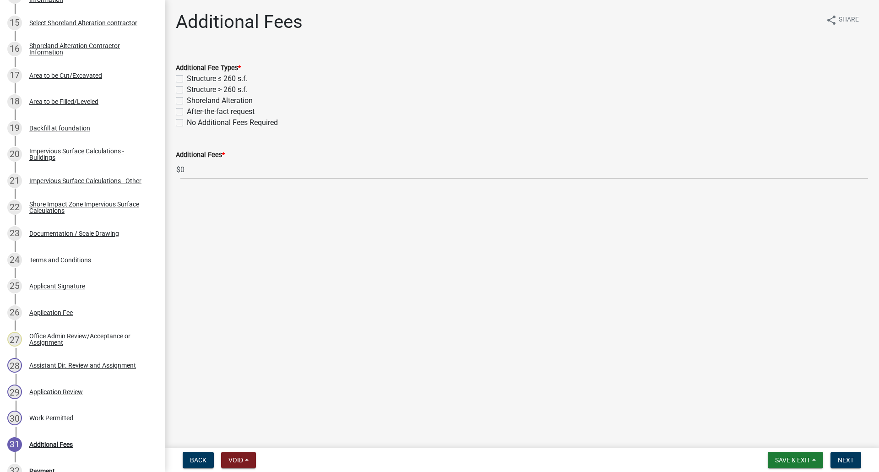
click at [187, 122] on label "No Additional Fees Required" at bounding box center [232, 122] width 91 height 11
click at [187, 122] on input "No Additional Fees Required" at bounding box center [190, 120] width 6 height 6
checkbox input "true"
checkbox input "false"
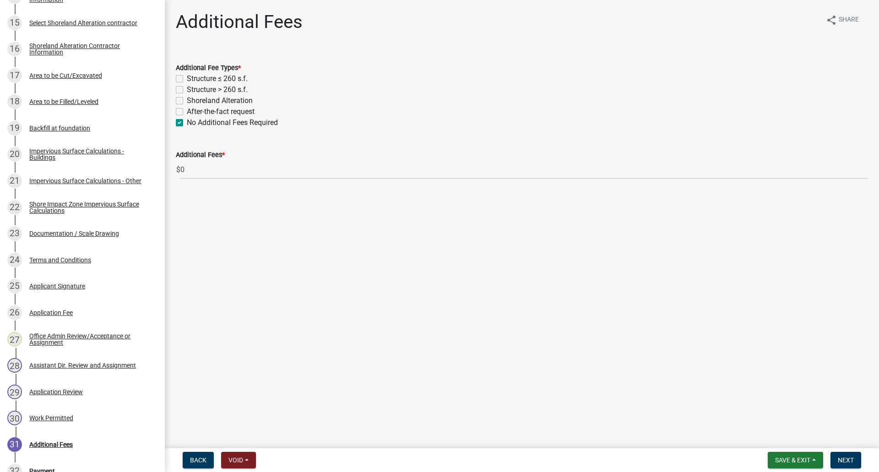
checkbox input "false"
checkbox input "true"
click at [847, 458] on span "Next" at bounding box center [846, 459] width 16 height 7
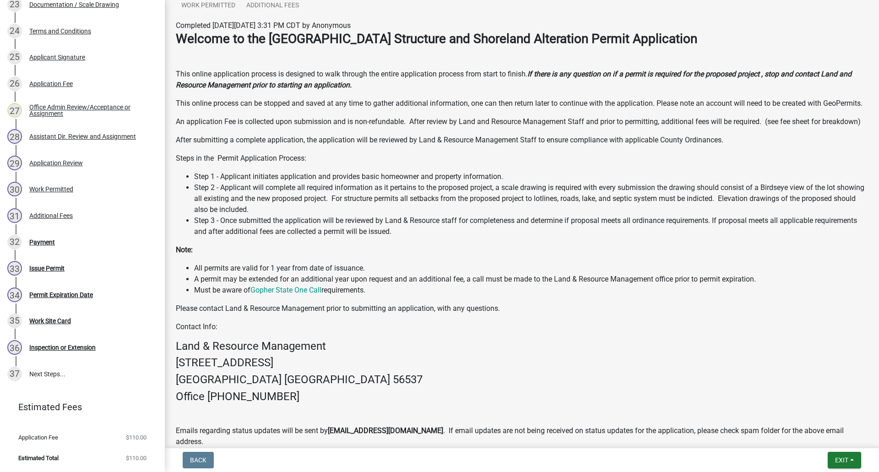
scroll to position [319, 0]
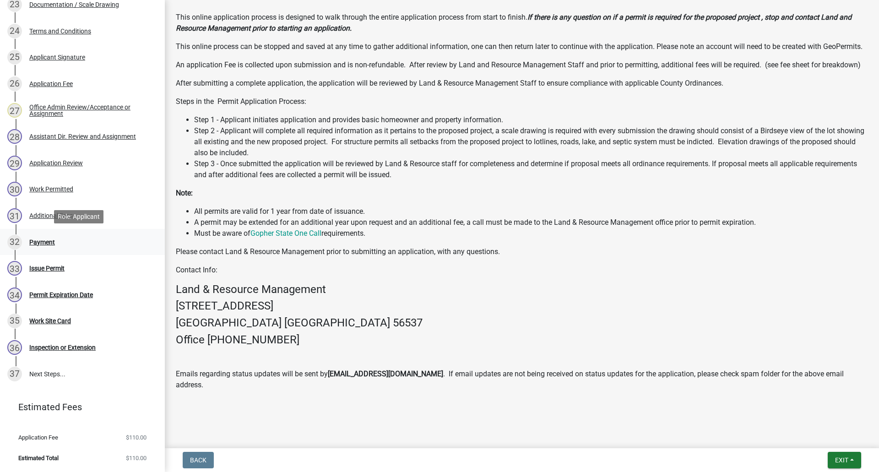
click at [34, 239] on div "Payment" at bounding box center [42, 242] width 26 height 6
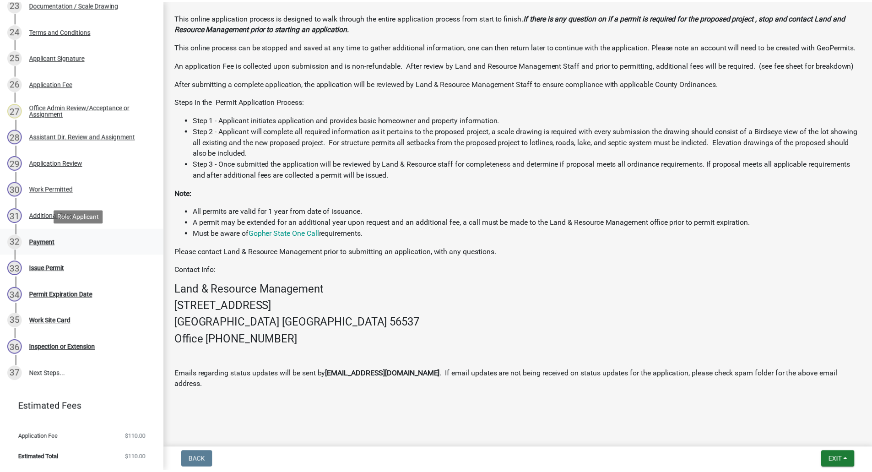
scroll to position [0, 0]
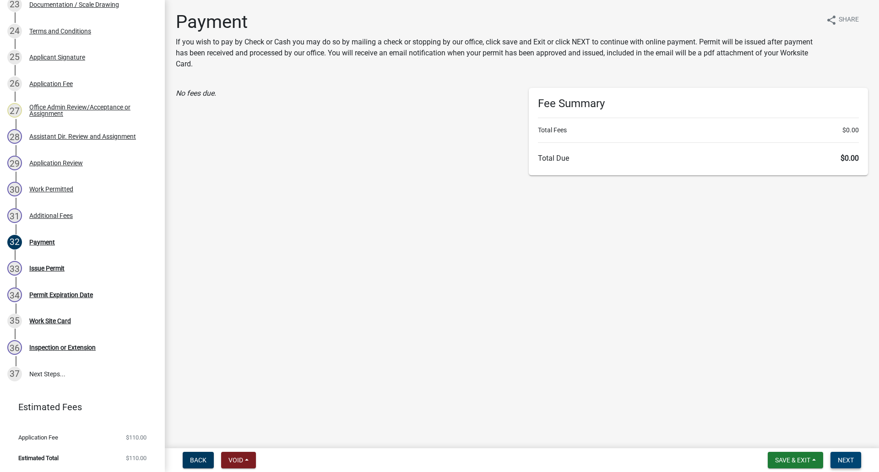
click at [845, 457] on span "Next" at bounding box center [846, 459] width 16 height 7
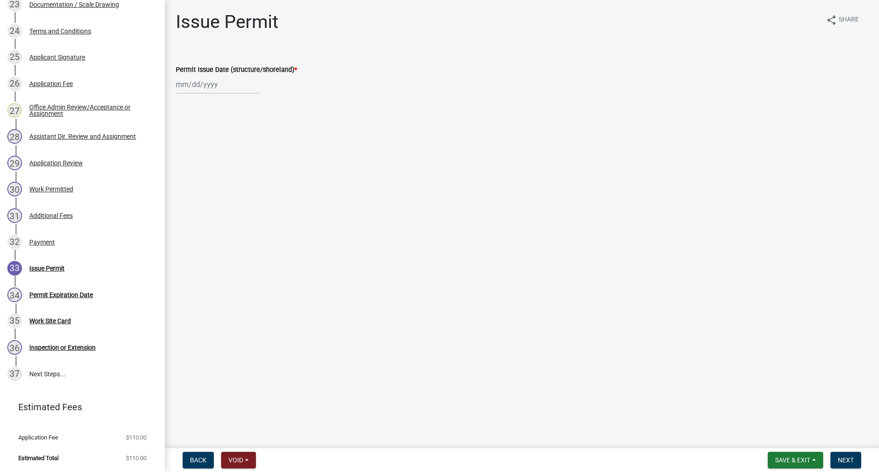
click at [206, 87] on div at bounding box center [218, 84] width 84 height 19
select select "9"
select select "2025"
click at [227, 136] on div "4" at bounding box center [229, 133] width 15 height 15
type input "[DATE]"
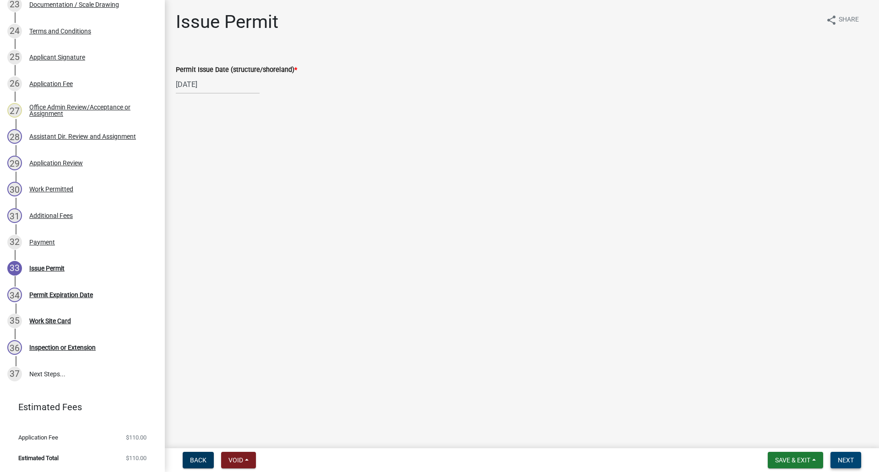
click at [846, 458] on span "Next" at bounding box center [846, 459] width 16 height 7
click at [847, 462] on span "Next" at bounding box center [846, 459] width 16 height 7
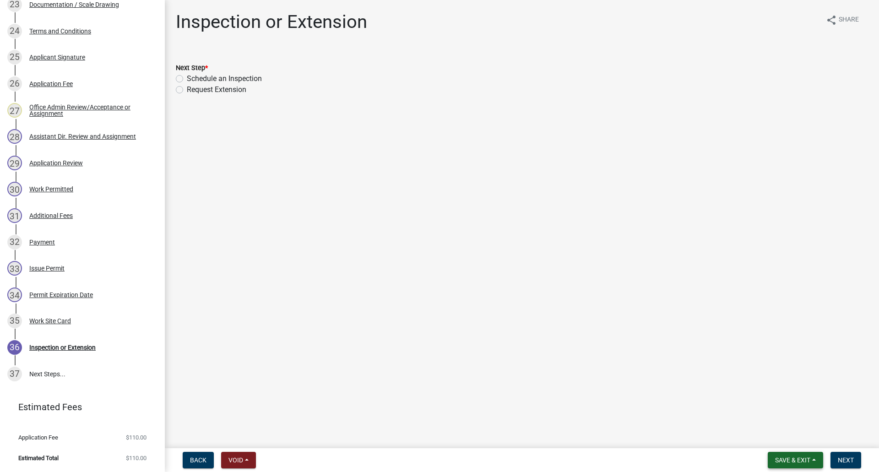
click at [785, 455] on button "Save & Exit" at bounding box center [795, 460] width 55 height 16
click at [776, 438] on button "Save & Exit" at bounding box center [786, 436] width 73 height 22
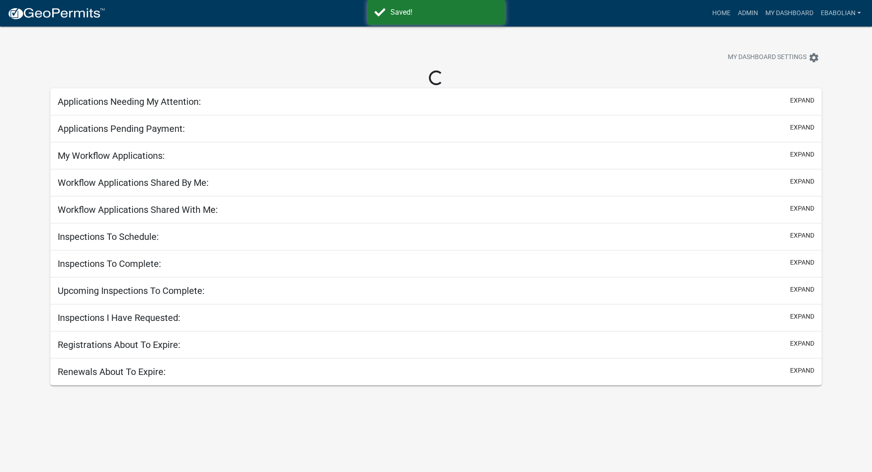
select select "3: 100"
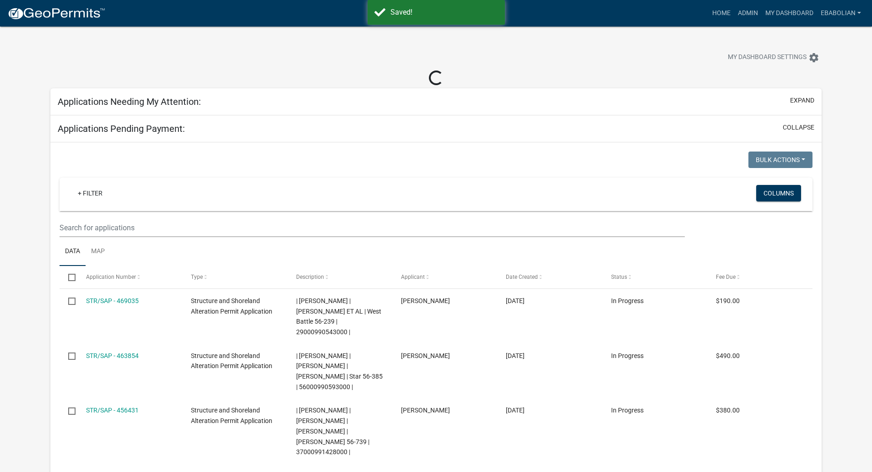
select select "3: 100"
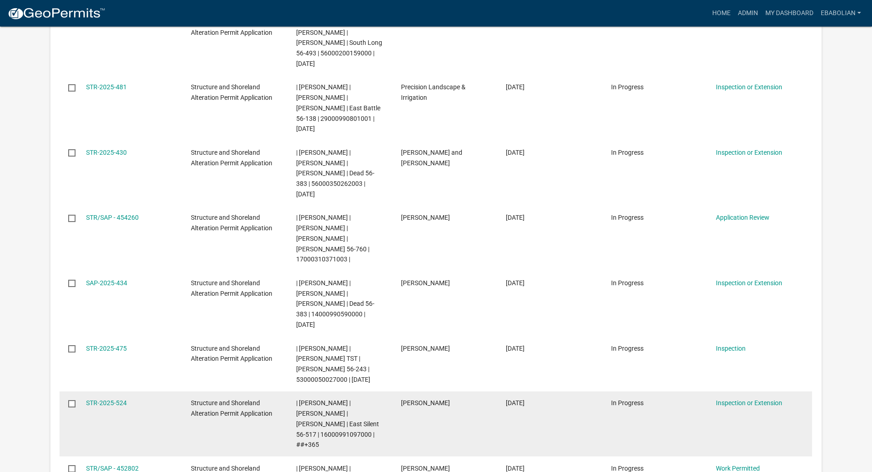
scroll to position [2335, 0]
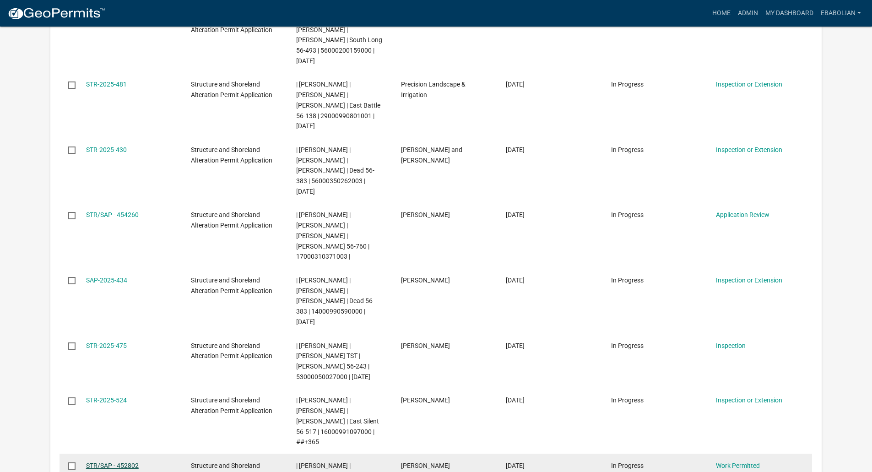
click at [131, 462] on link "STR/SAP - 452802" at bounding box center [112, 465] width 53 height 7
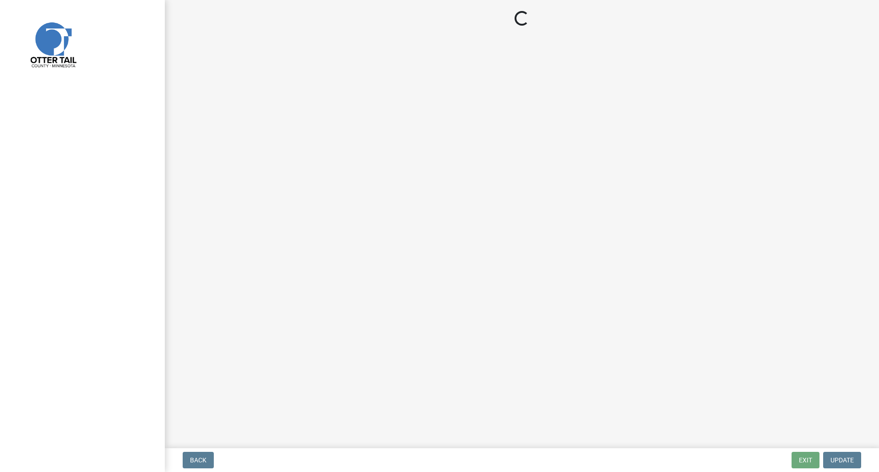
select select "f66be788-4dd6-459d-a9ec-6d83f4dfb709"
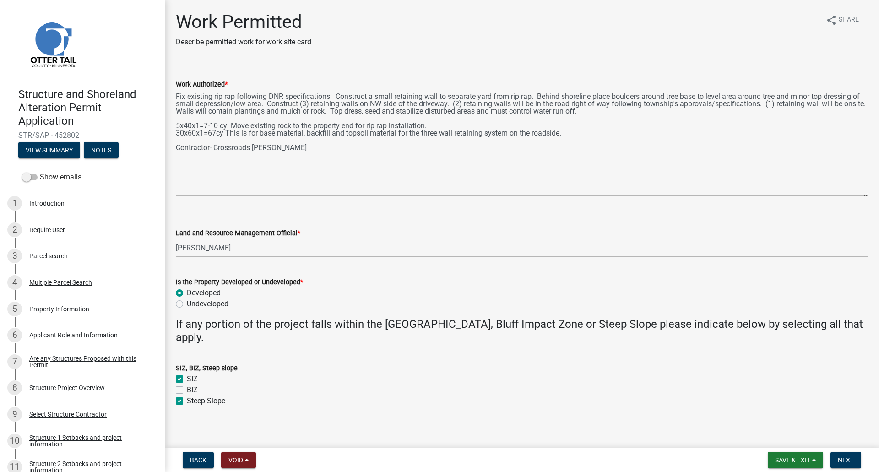
drag, startPoint x: 867, startPoint y: 130, endPoint x: 854, endPoint y: 195, distance: 65.7
click at [854, 195] on textarea "Fix existing rip rap following DNR specifications. Construct a small retaining …" at bounding box center [522, 143] width 692 height 107
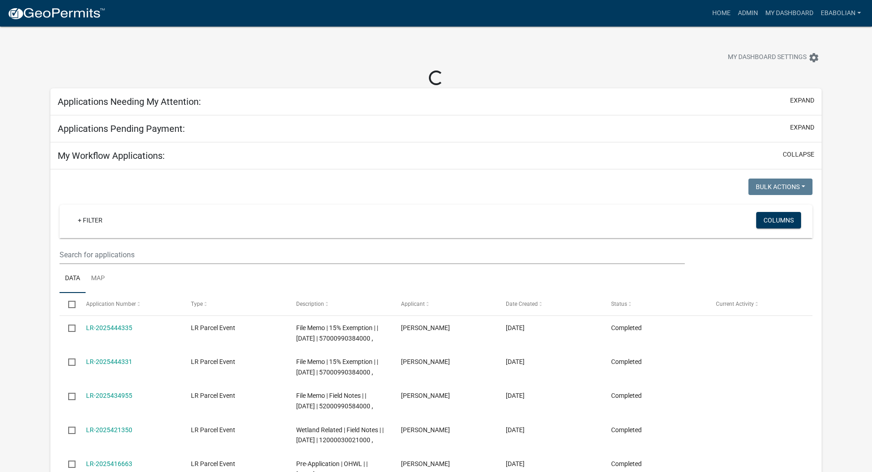
select select "3: 100"
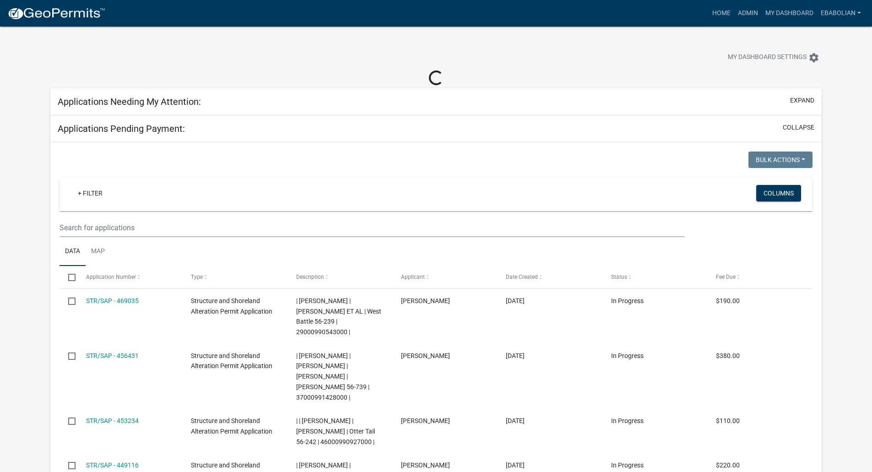
select select "3: 100"
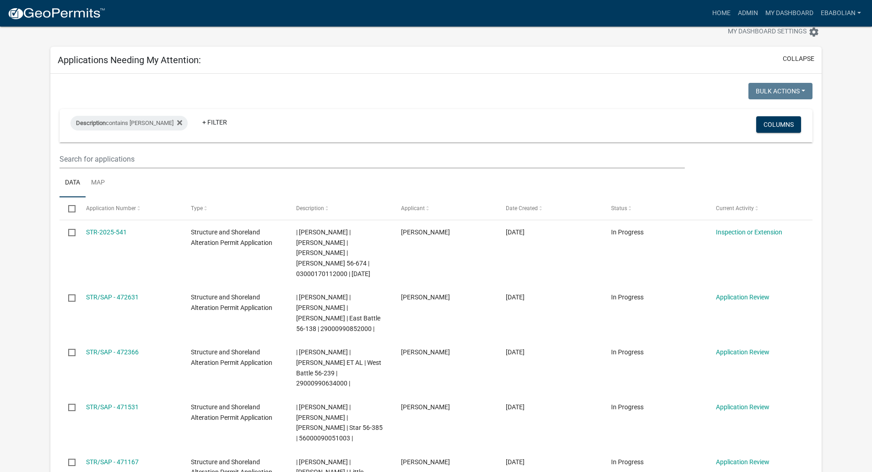
scroll to position [46, 0]
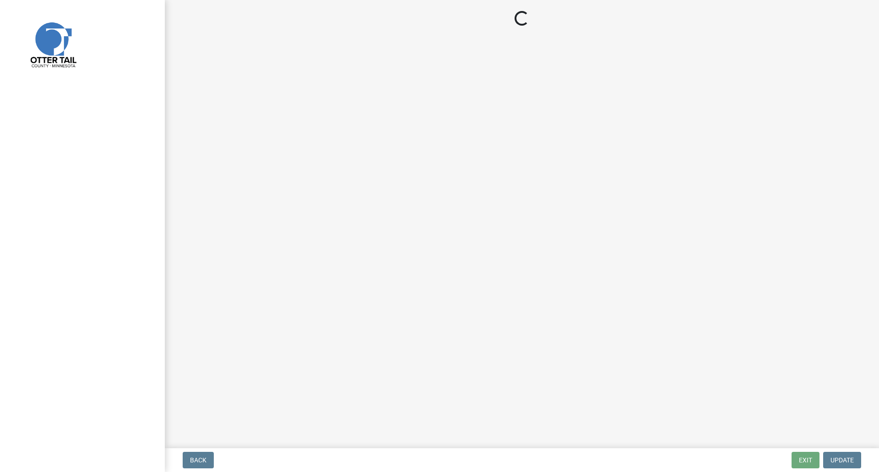
select select "f66be788-4dd6-459d-a9ec-6d83f4dfb709"
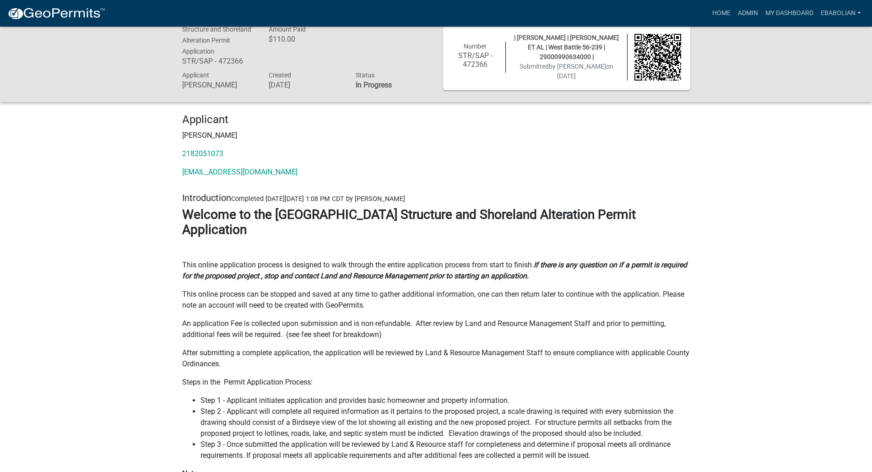
scroll to position [46, 0]
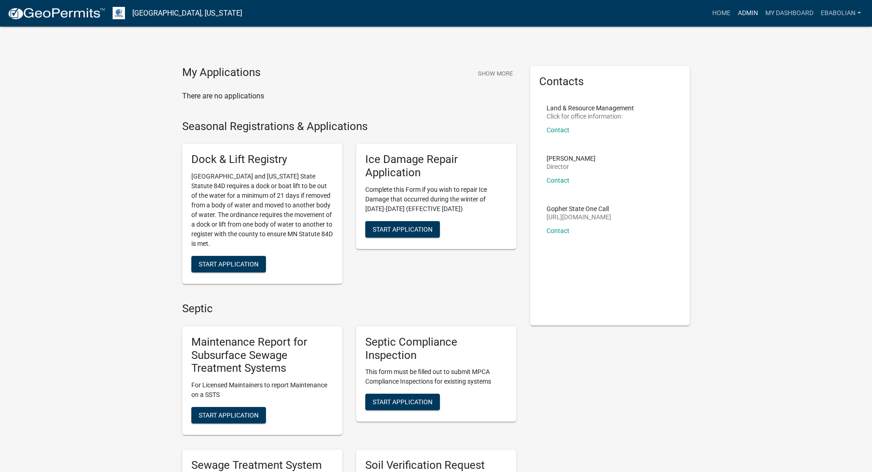
click at [748, 9] on link "Admin" at bounding box center [747, 13] width 27 height 17
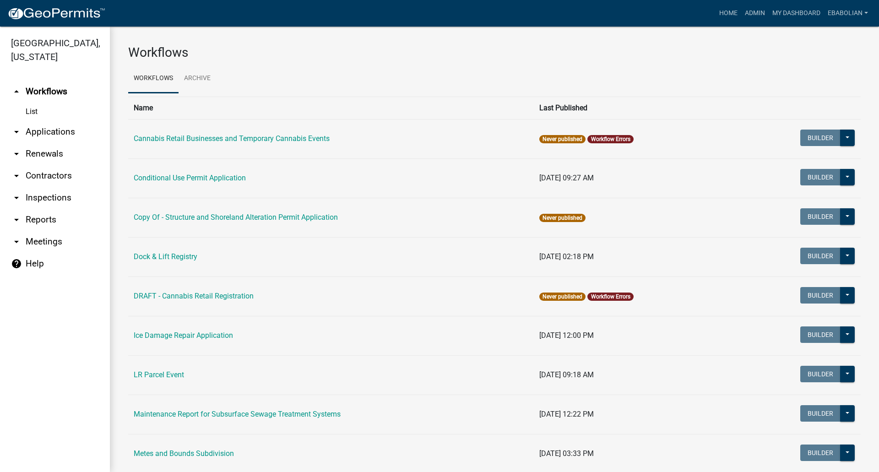
click at [61, 129] on link "arrow_drop_down Applications" at bounding box center [55, 132] width 110 height 22
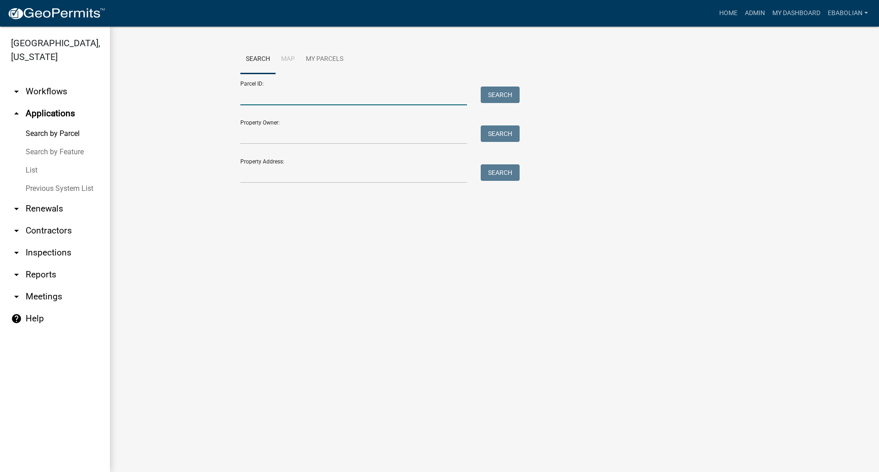
click at [287, 94] on input "Parcel ID:" at bounding box center [353, 96] width 227 height 19
paste input "46000991128000"
type input "46000991128000"
click at [510, 92] on button "Search" at bounding box center [500, 95] width 39 height 16
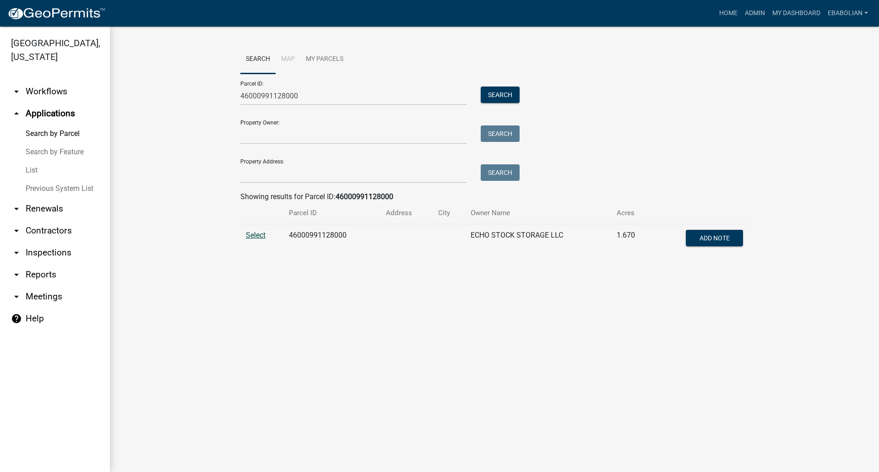
click at [254, 234] on span "Select" at bounding box center [256, 235] width 20 height 9
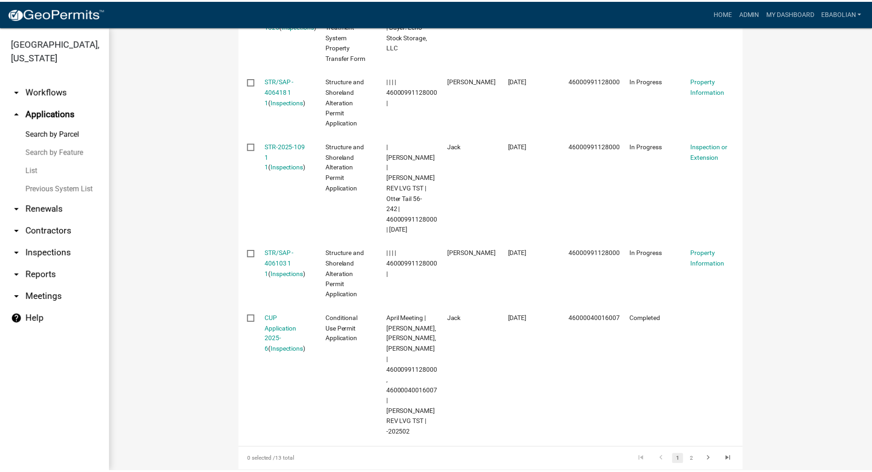
scroll to position [778, 0]
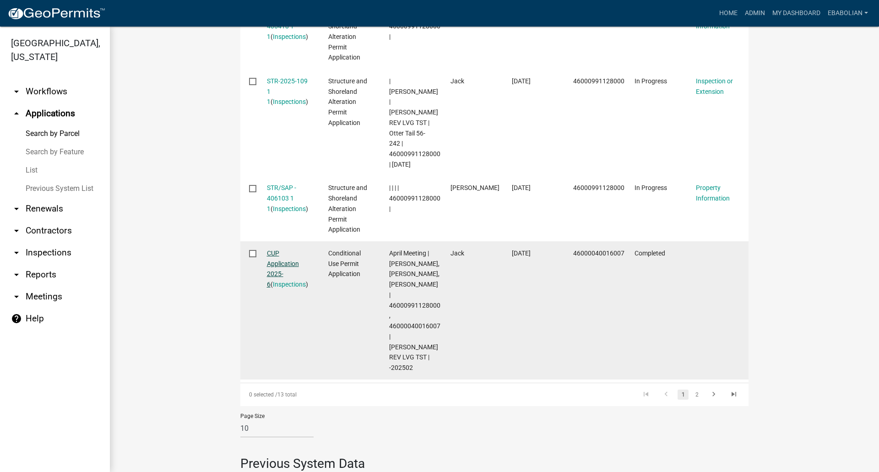
click at [274, 250] on link "CUP Application 2025-6" at bounding box center [283, 268] width 32 height 38
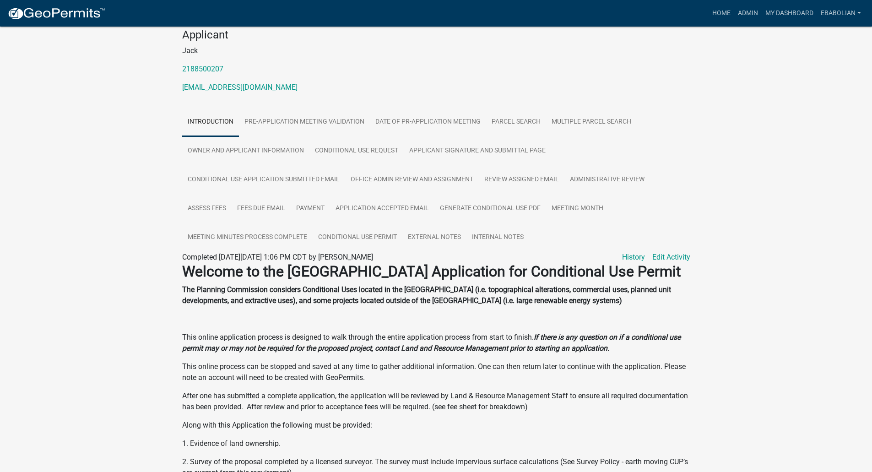
scroll to position [137, 0]
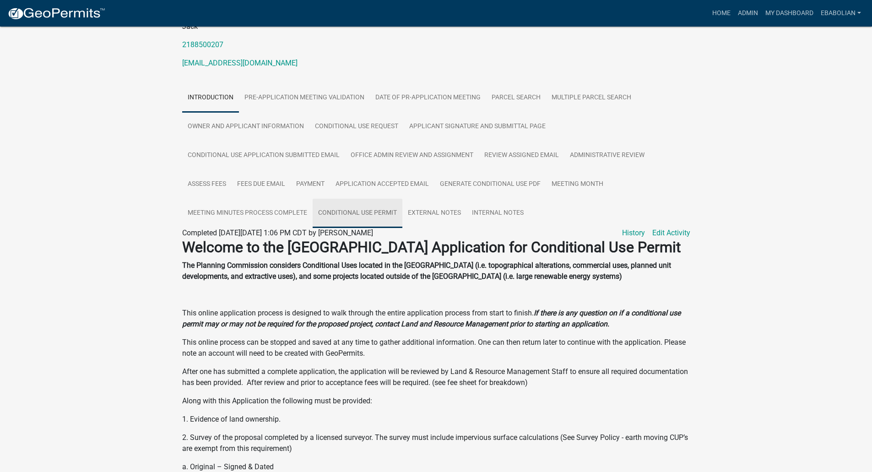
click at [367, 199] on link "Conditional Use Permit" at bounding box center [358, 213] width 90 height 29
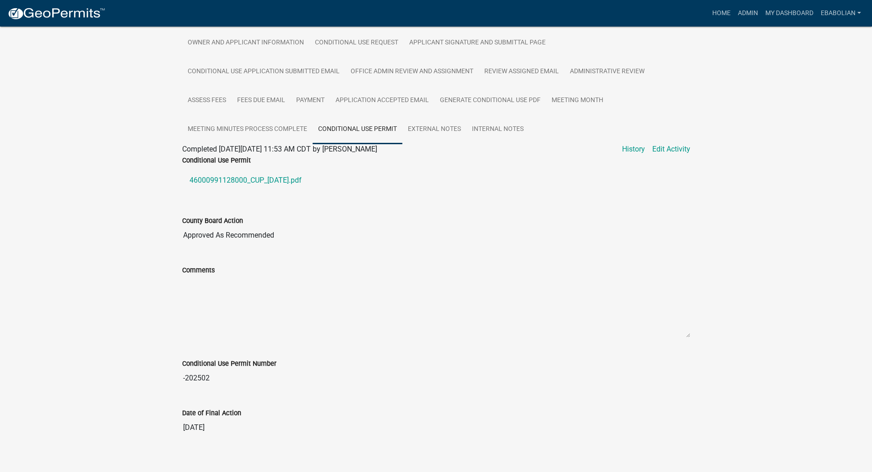
scroll to position [222, 0]
click at [283, 172] on link "46000991128000_CUP_2025-04-22.pdf" at bounding box center [436, 179] width 508 height 22
